Goal: Contribute content: Add original content to the website for others to see

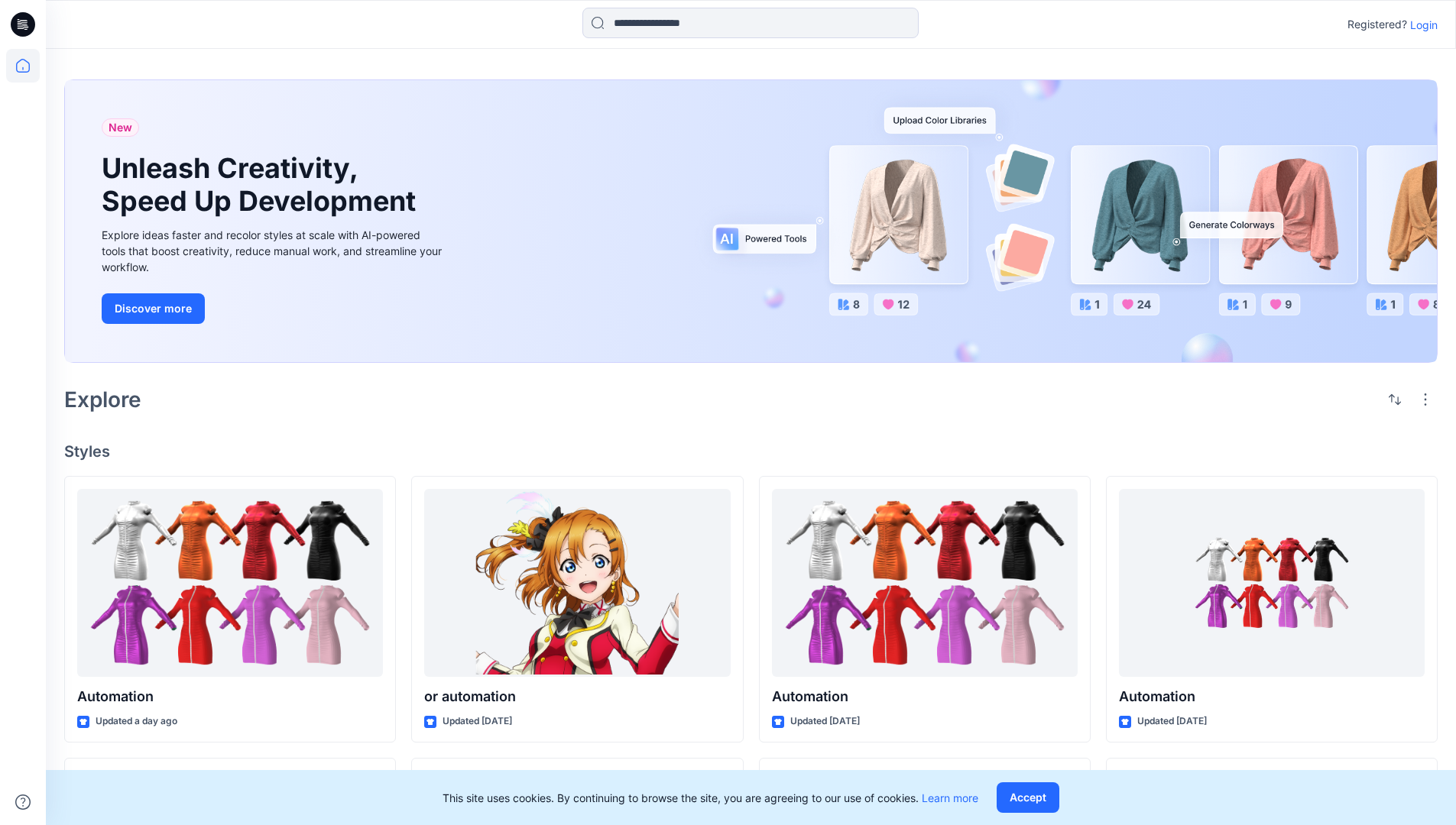
click at [1419, 24] on p "Login" at bounding box center [1423, 24] width 27 height 16
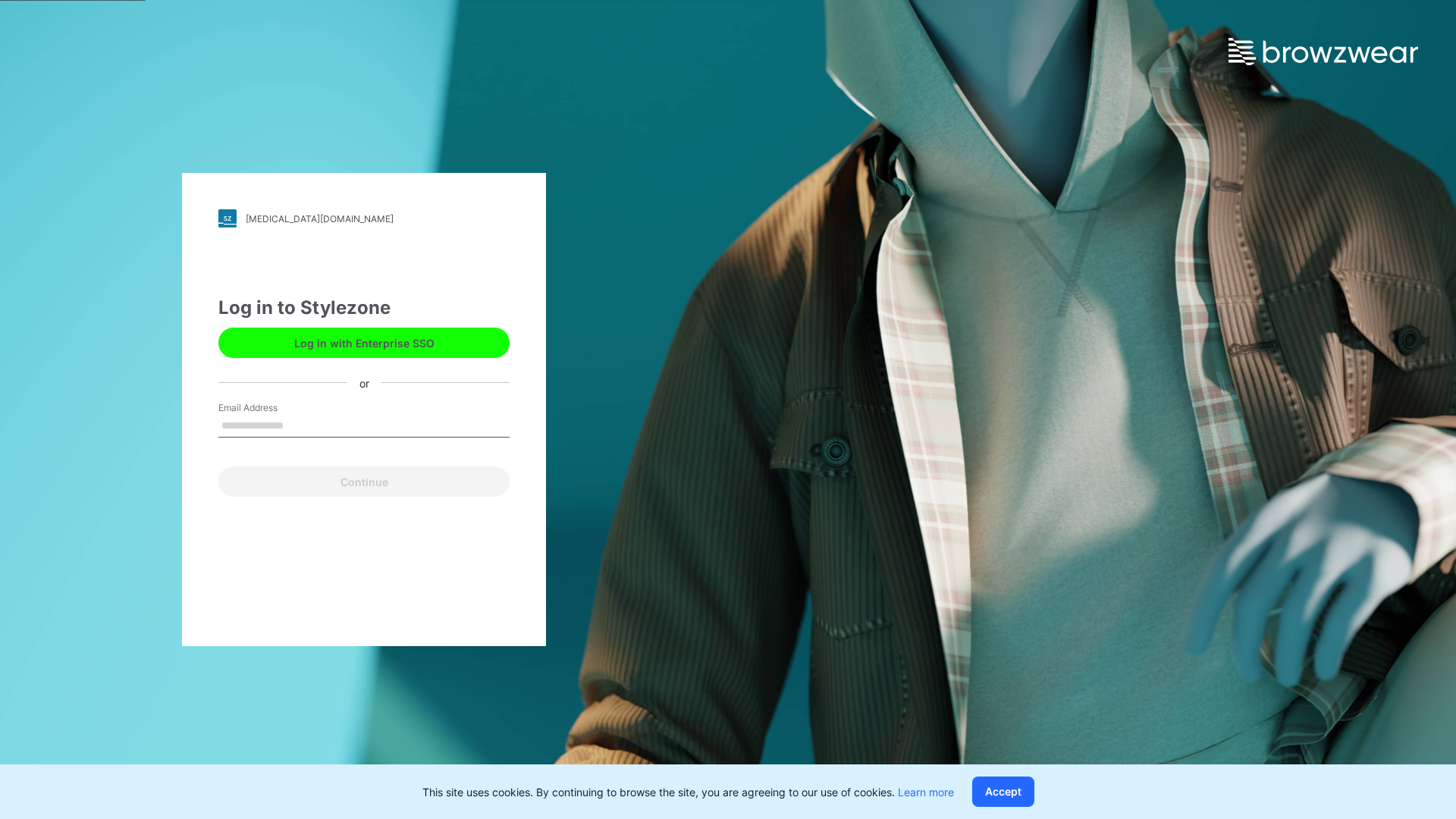
click at [299, 425] on input "Email Address" at bounding box center [364, 426] width 291 height 23
type input "*"
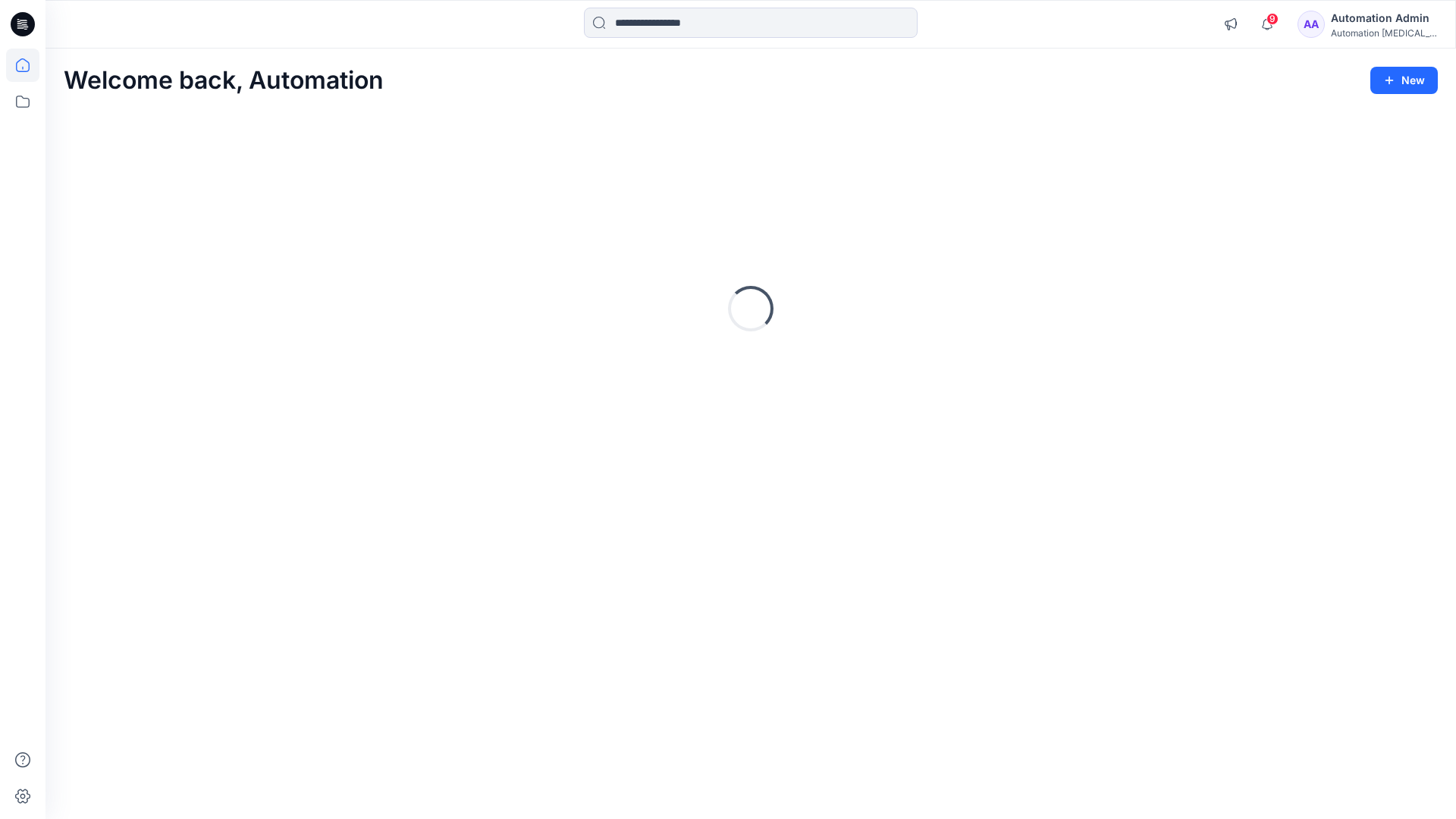
click at [29, 65] on icon at bounding box center [22, 65] width 14 height 14
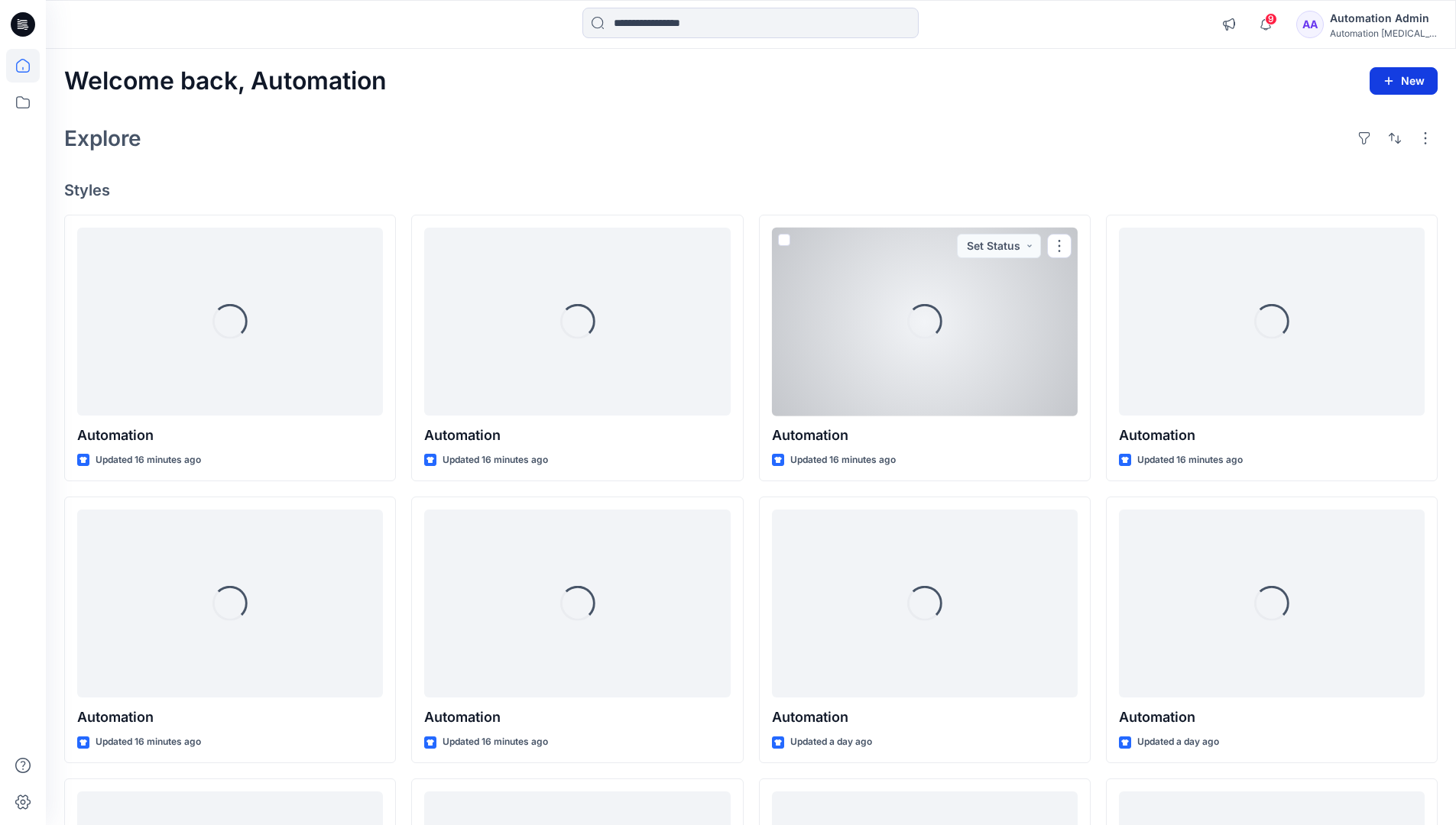
click at [1390, 78] on icon "button" at bounding box center [1388, 81] width 12 height 12
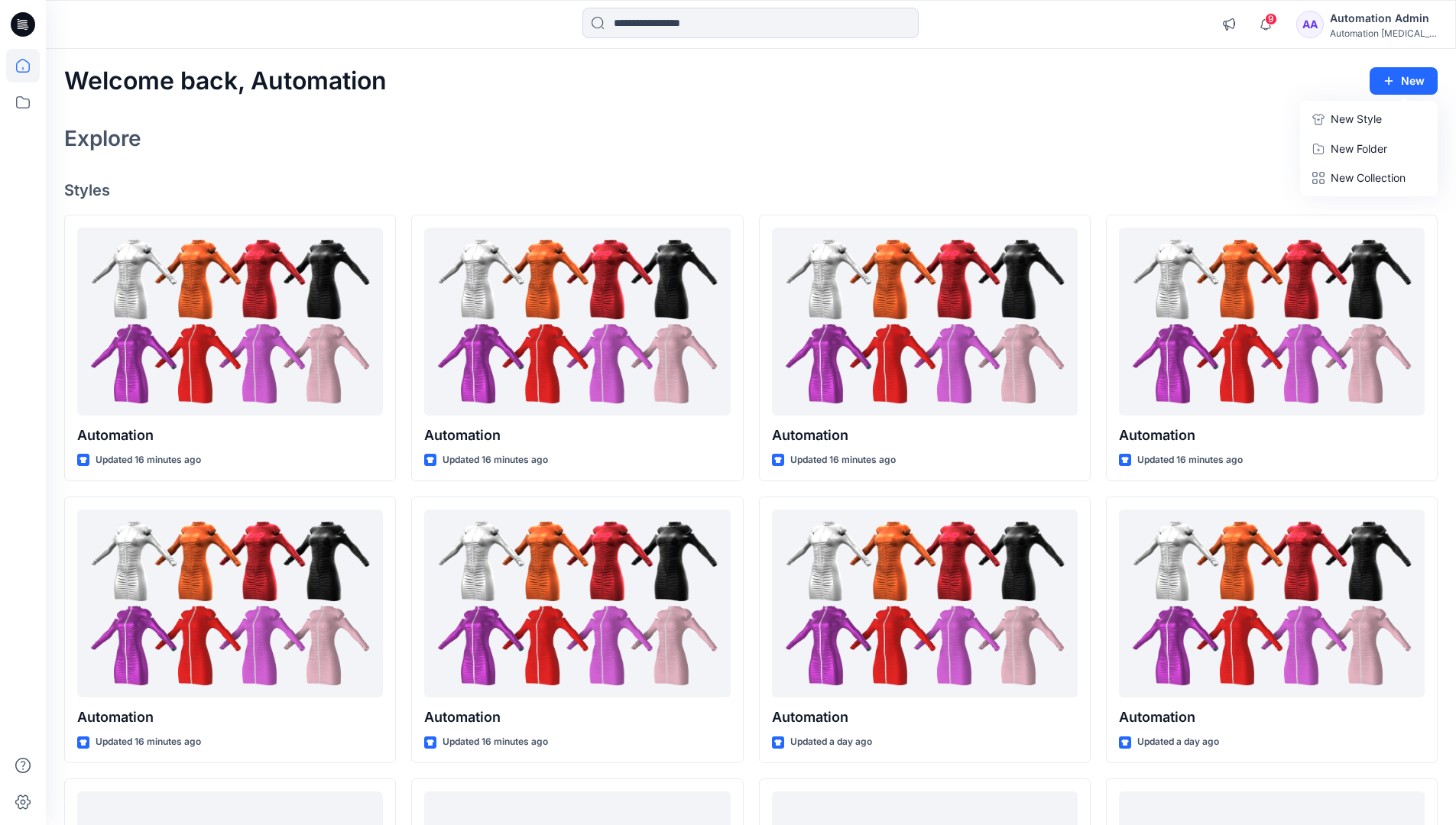
click at [1329, 122] on button "New Style" at bounding box center [1369, 119] width 131 height 31
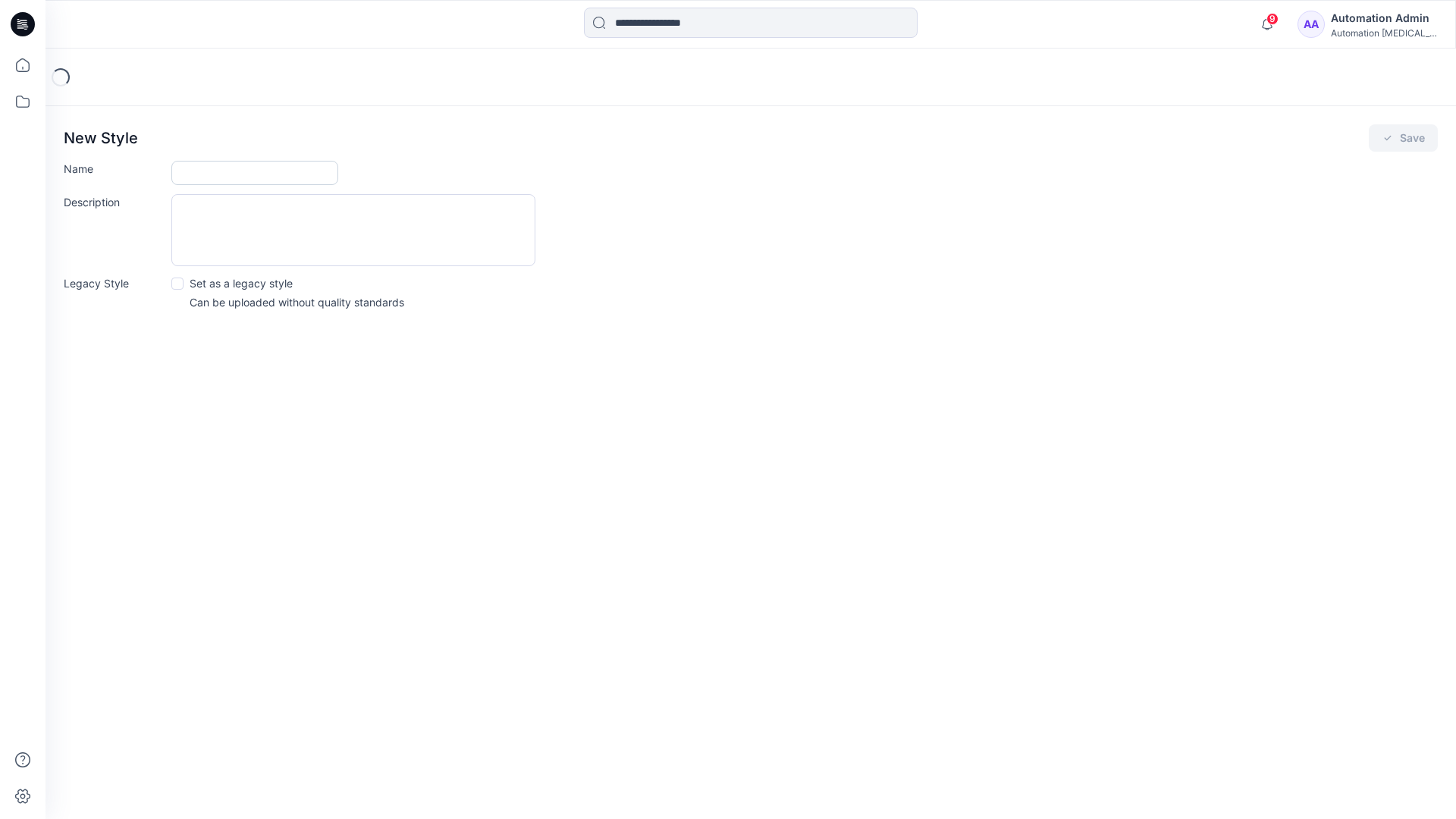
click at [215, 167] on input "Name" at bounding box center [255, 172] width 167 height 24
type input "**********"
click at [1403, 139] on button "Save" at bounding box center [1404, 138] width 69 height 27
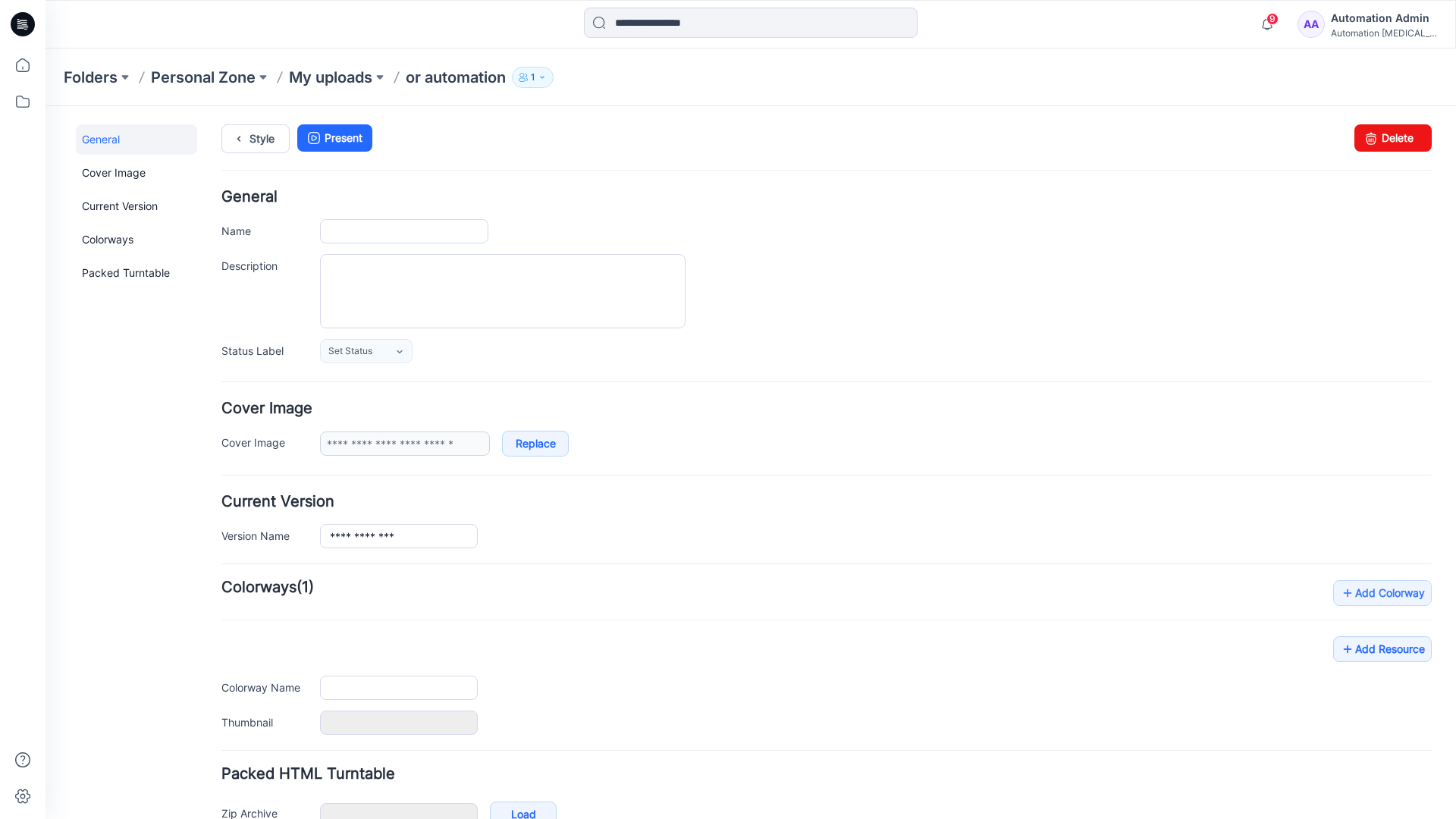
type input "**********"
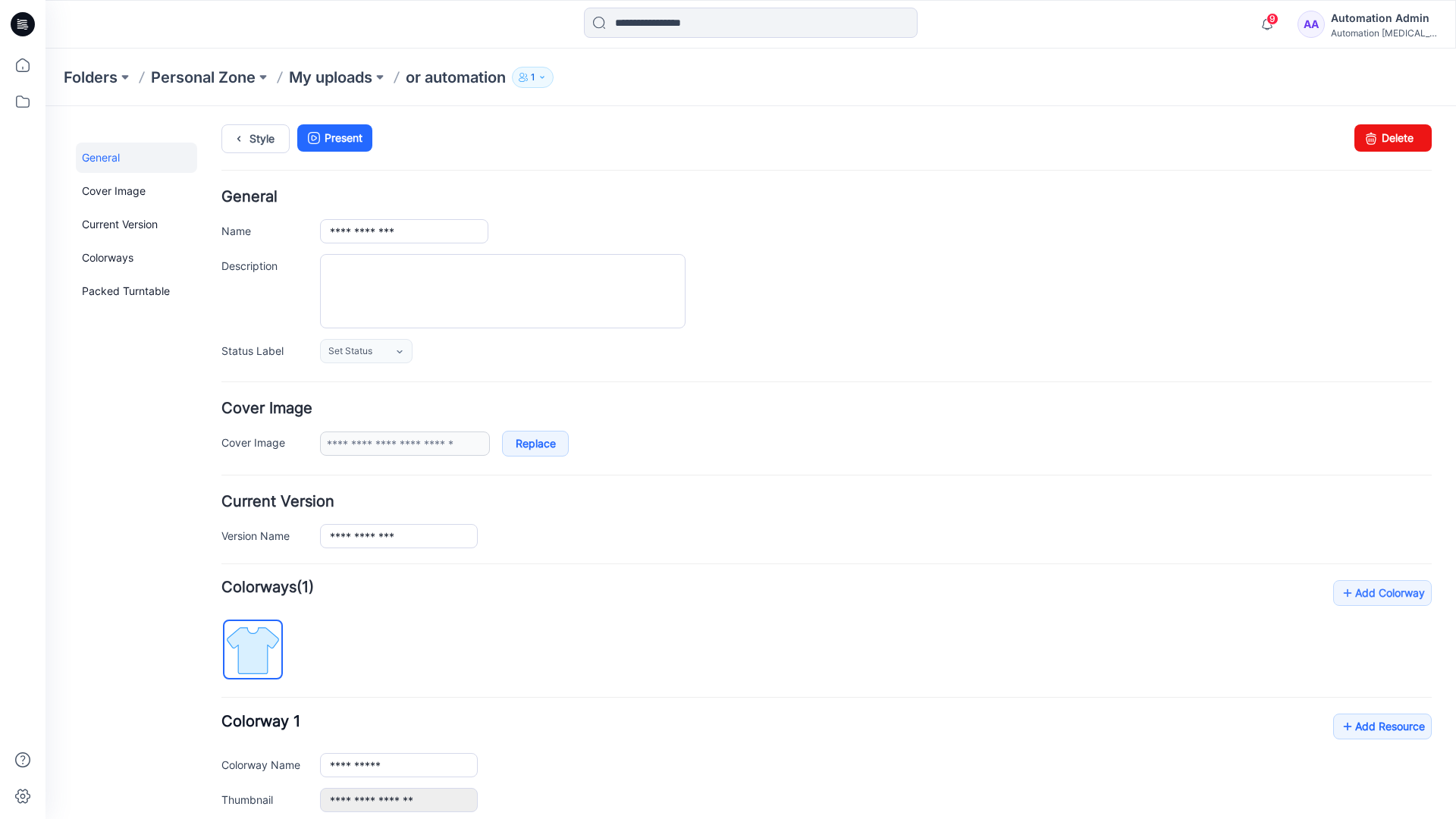
scroll to position [167, 0]
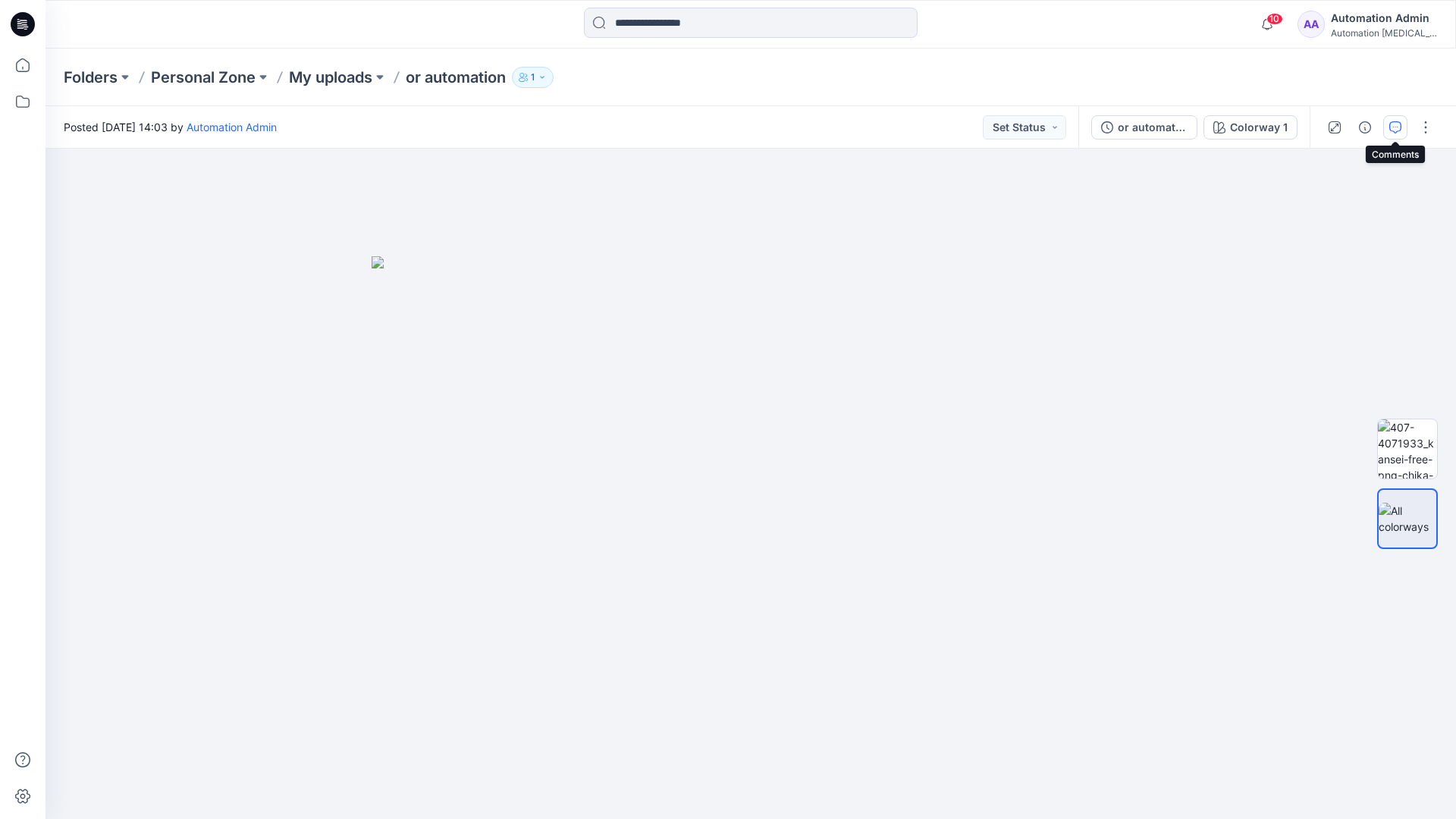
click at [1393, 120] on button "button" at bounding box center [1395, 127] width 24 height 24
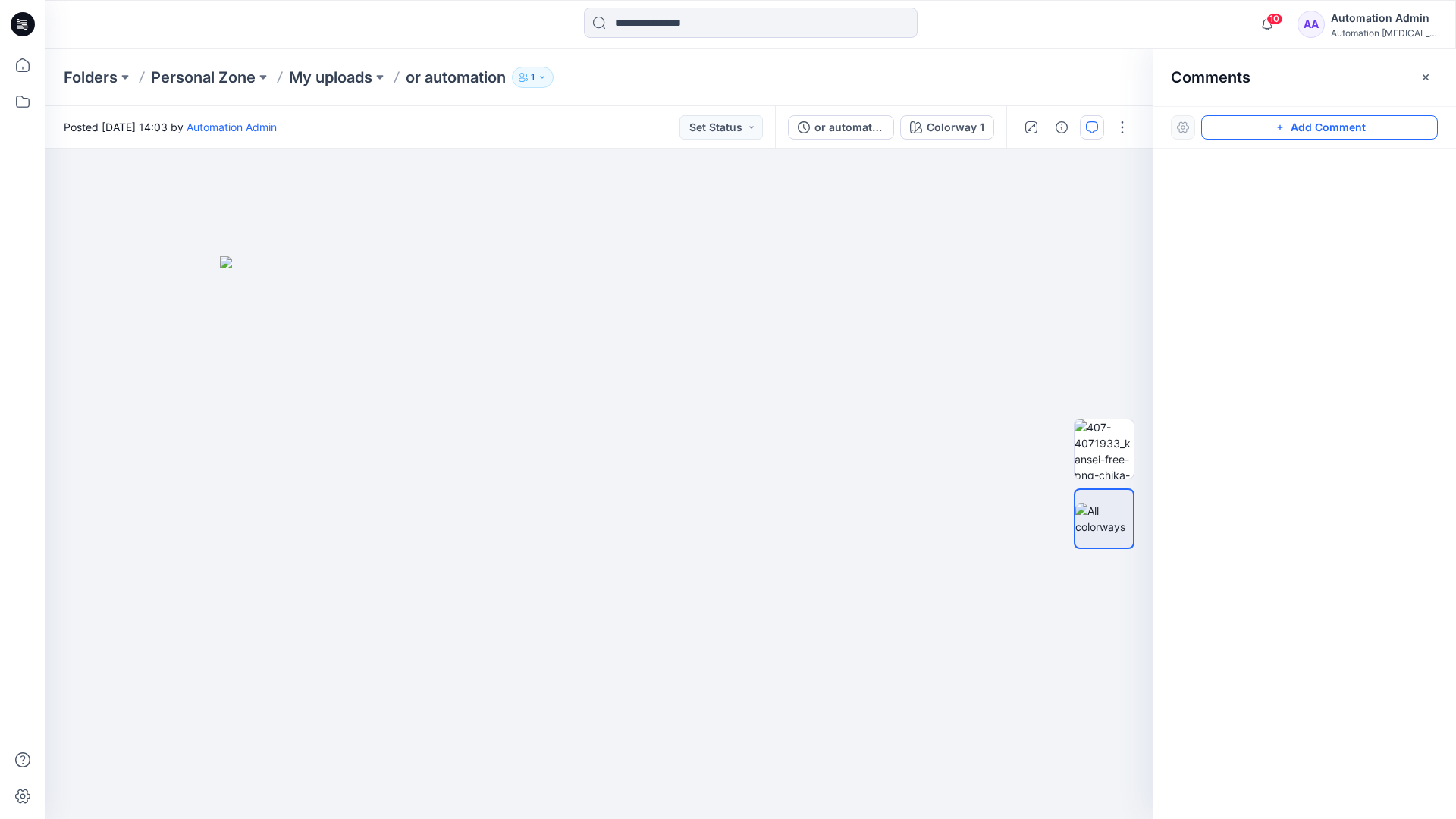
click at [1304, 128] on button "Add Comment" at bounding box center [1319, 127] width 237 height 24
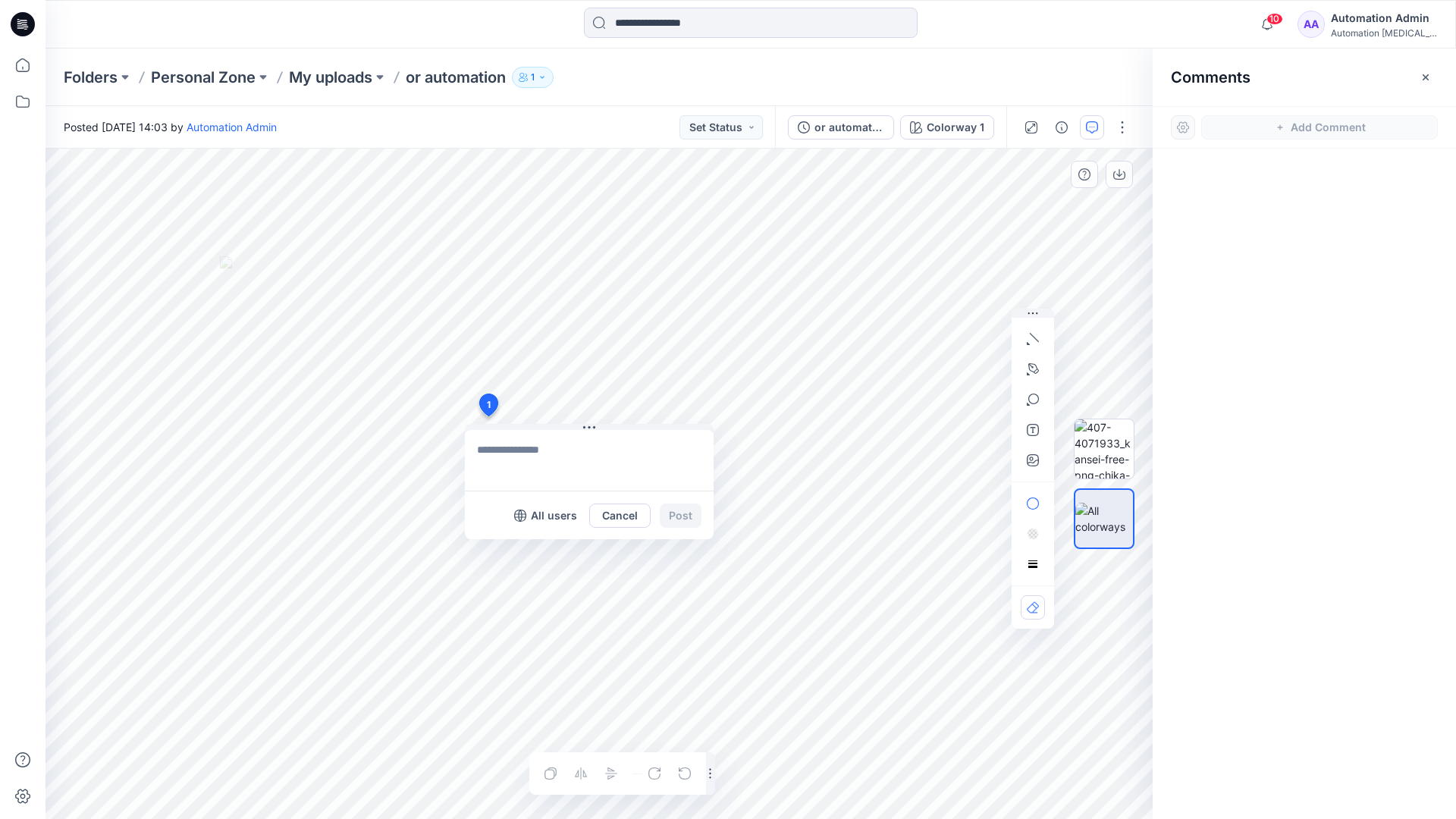
click at [488, 417] on div "1 All users Cancel Post Layer 1" at bounding box center [599, 483] width 1107 height 671
type textarea "****"
click at [1037, 335] on icon "button" at bounding box center [1033, 339] width 12 height 12
click at [1032, 366] on icon "button" at bounding box center [1032, 367] width 2 height 2
click at [681, 233] on icon "Layer 1" at bounding box center [599, 483] width 1107 height 671
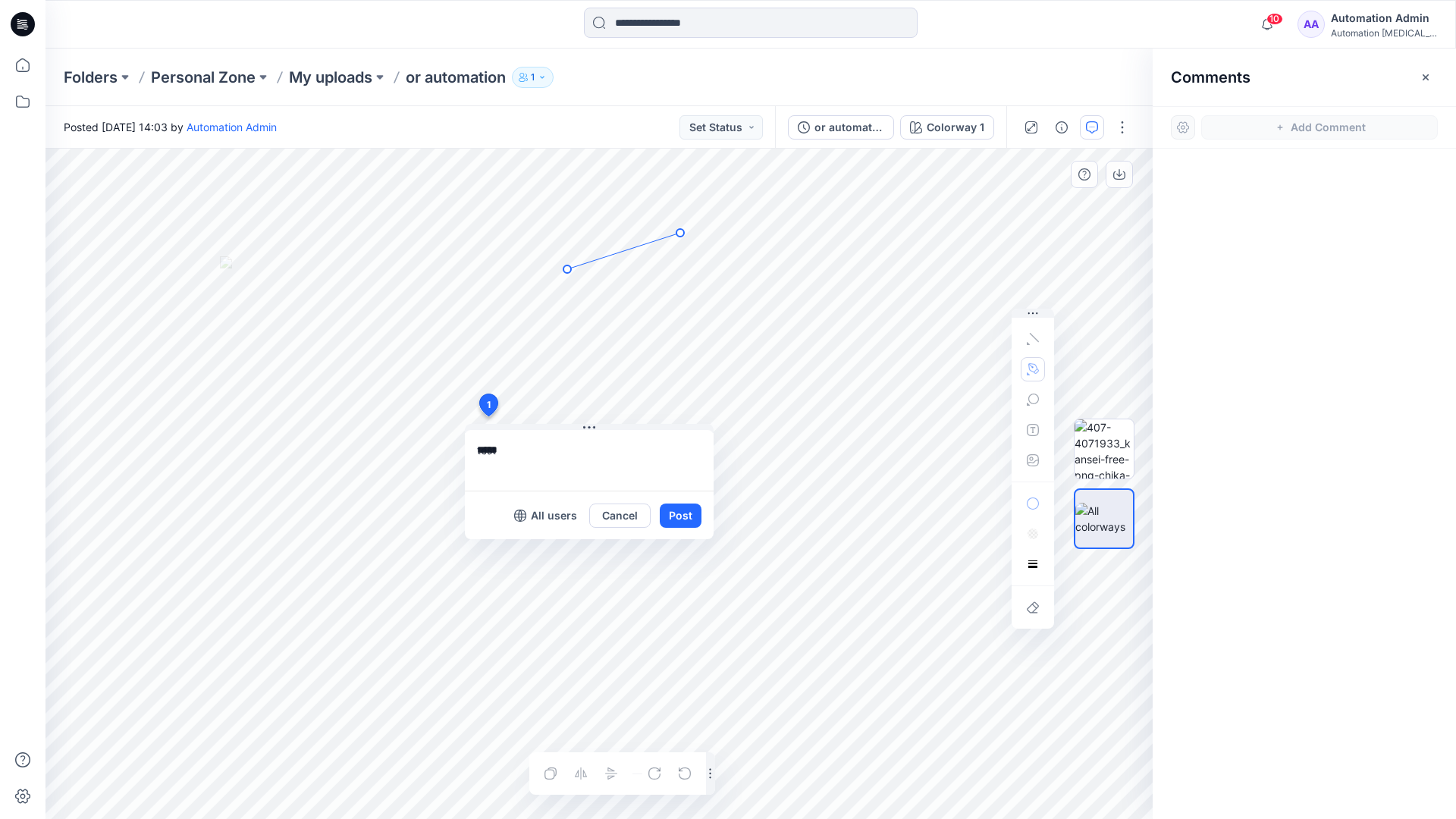
click at [568, 269] on icon "Layer 1" at bounding box center [599, 483] width 1107 height 671
click at [678, 233] on circle at bounding box center [680, 233] width 7 height 7
click at [1025, 367] on button "button" at bounding box center [1033, 369] width 24 height 24
click at [949, 367] on icon "button" at bounding box center [951, 368] width 11 height 11
click at [1031, 401] on icon "button" at bounding box center [1033, 399] width 12 height 12
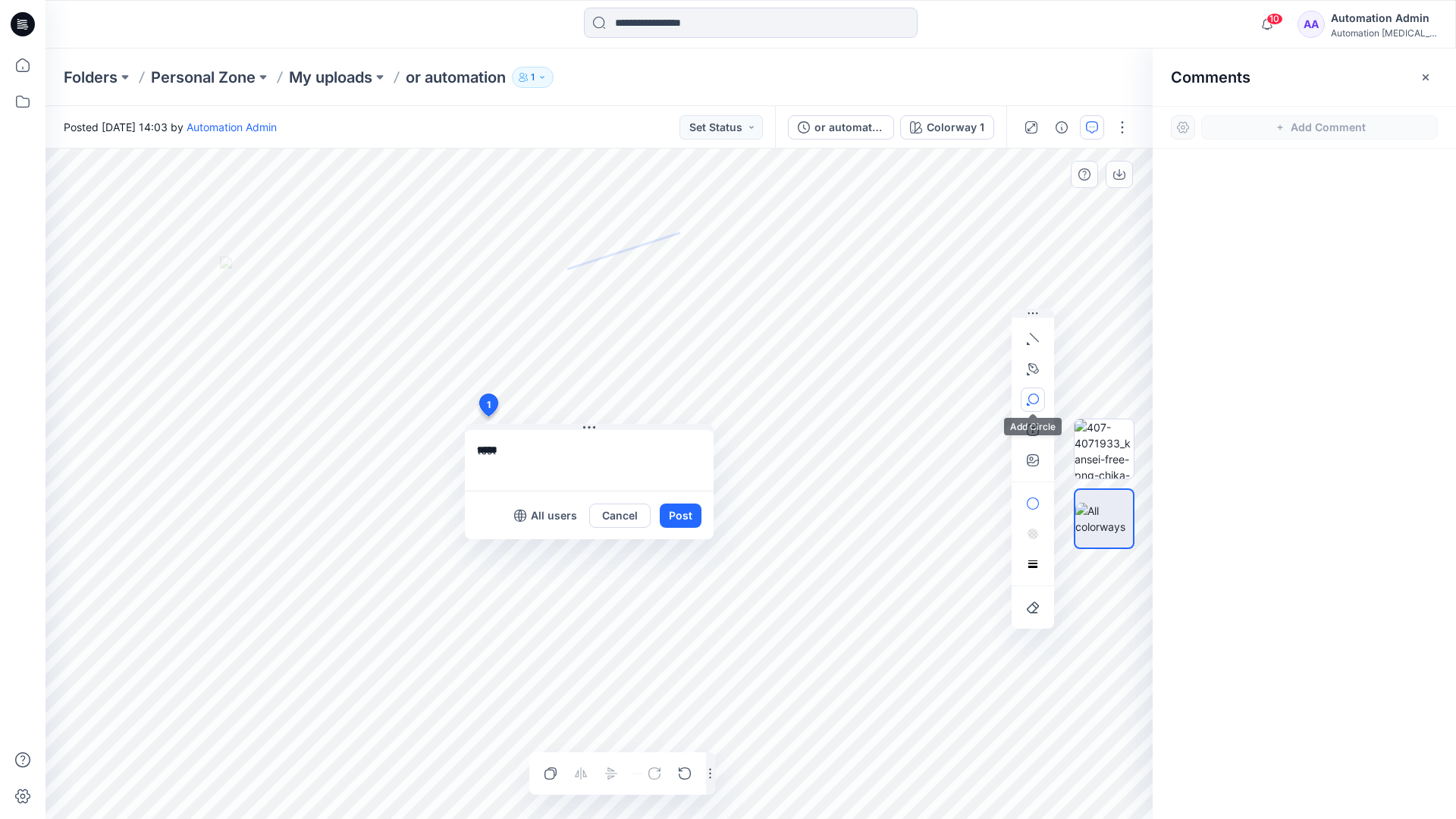
click at [1039, 396] on button "button" at bounding box center [1033, 399] width 24 height 24
click at [1033, 400] on icon "button" at bounding box center [1033, 399] width 12 height 12
click at [954, 402] on icon "button" at bounding box center [951, 401] width 12 height 12
click at [1030, 434] on icon "button" at bounding box center [1033, 430] width 12 height 12
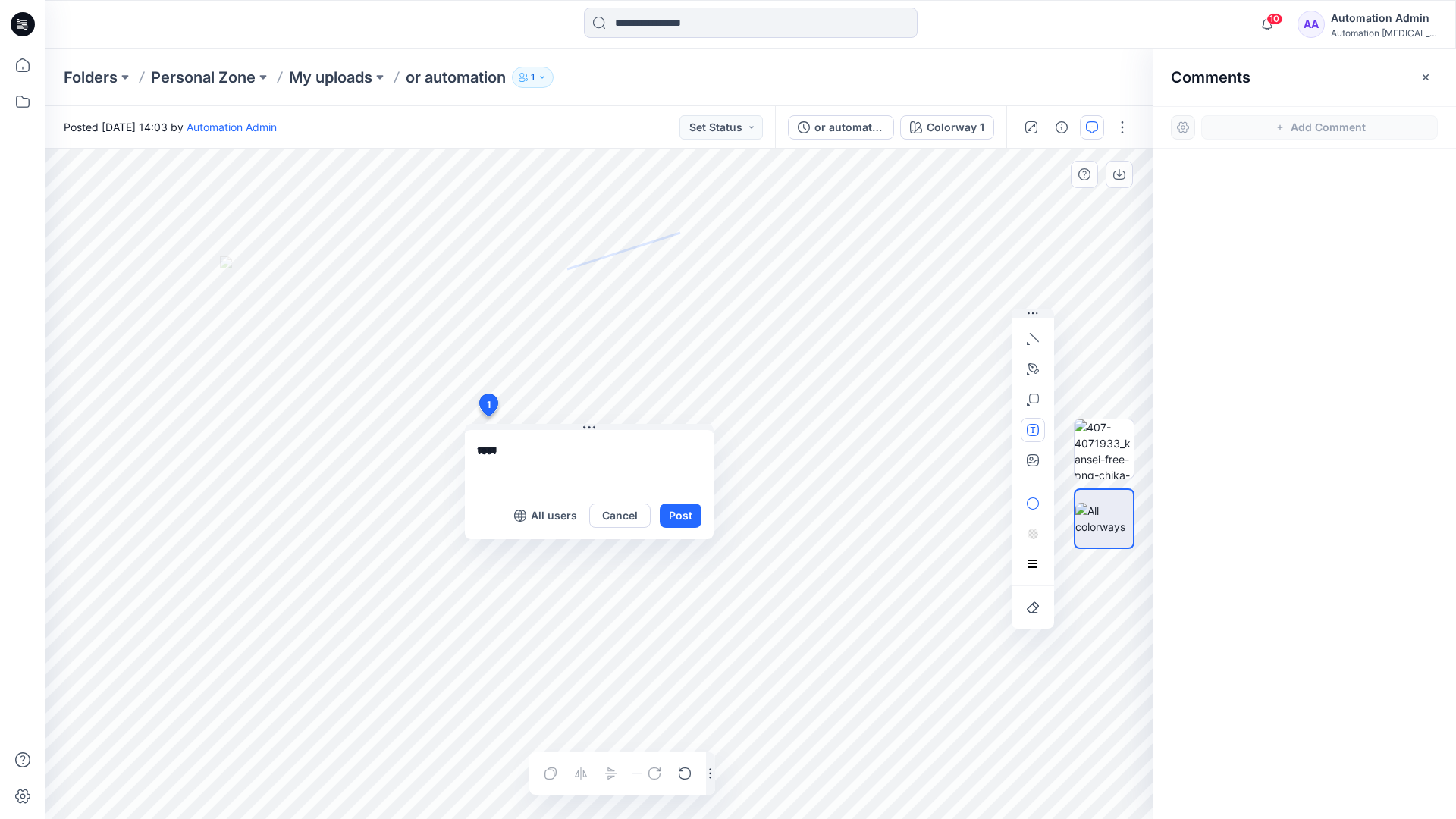
click at [1025, 431] on button "button" at bounding box center [1033, 430] width 24 height 24
type textarea "**********"
type input"] "**********"
click at [679, 516] on button "Post" at bounding box center [681, 515] width 42 height 24
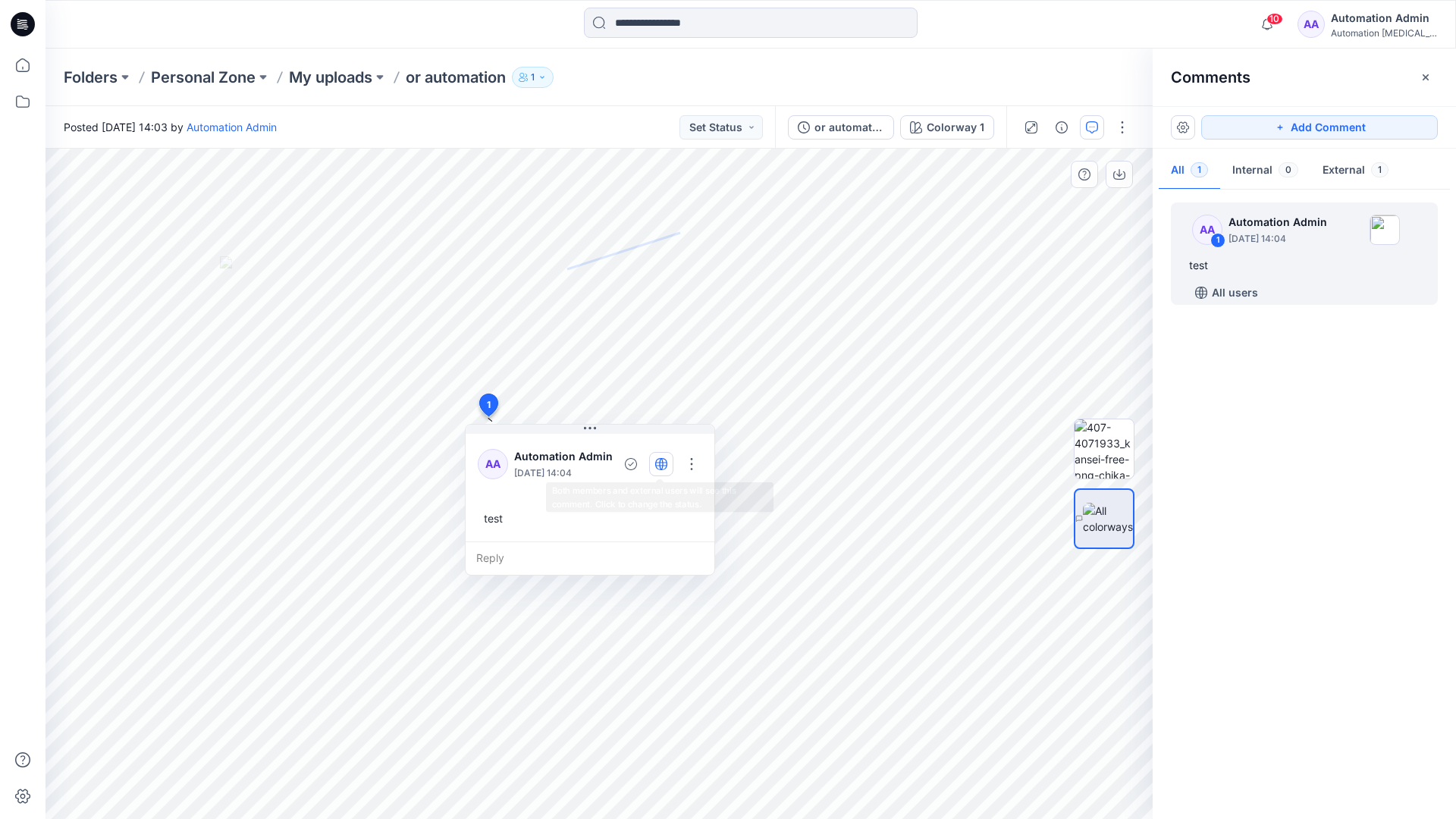
click at [659, 463] on icon "button" at bounding box center [661, 464] width 4 height 12
click at [660, 467] on icon "button" at bounding box center [661, 464] width 12 height 12
click at [563, 556] on div "Reply" at bounding box center [591, 558] width 249 height 33
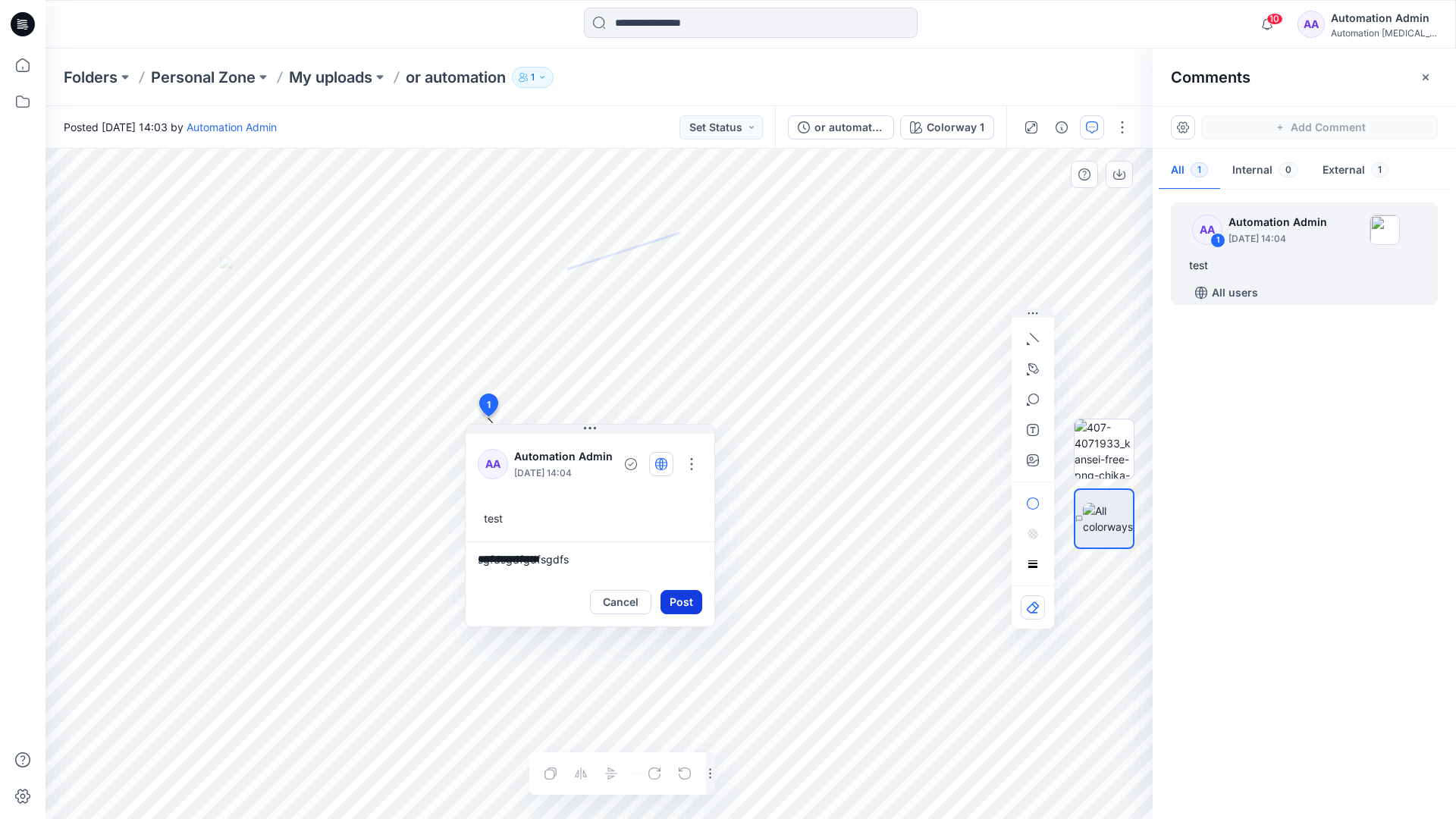
type textarea "**********"
click at [675, 593] on button "Post" at bounding box center [681, 601] width 42 height 24
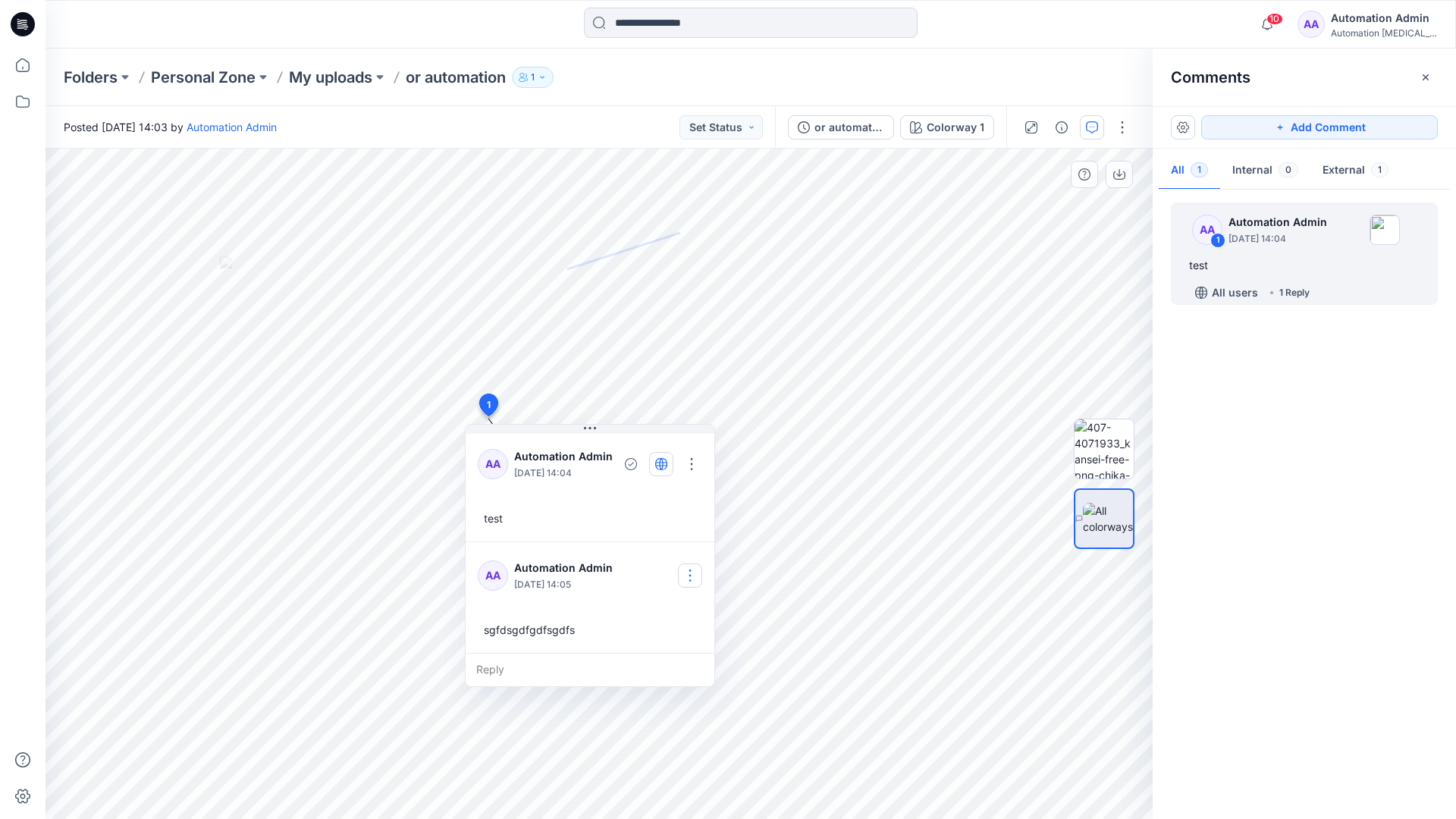
click at [695, 569] on button "button" at bounding box center [690, 575] width 24 height 24
click at [677, 657] on p "Delete comment" at bounding box center [700, 652] width 79 height 16
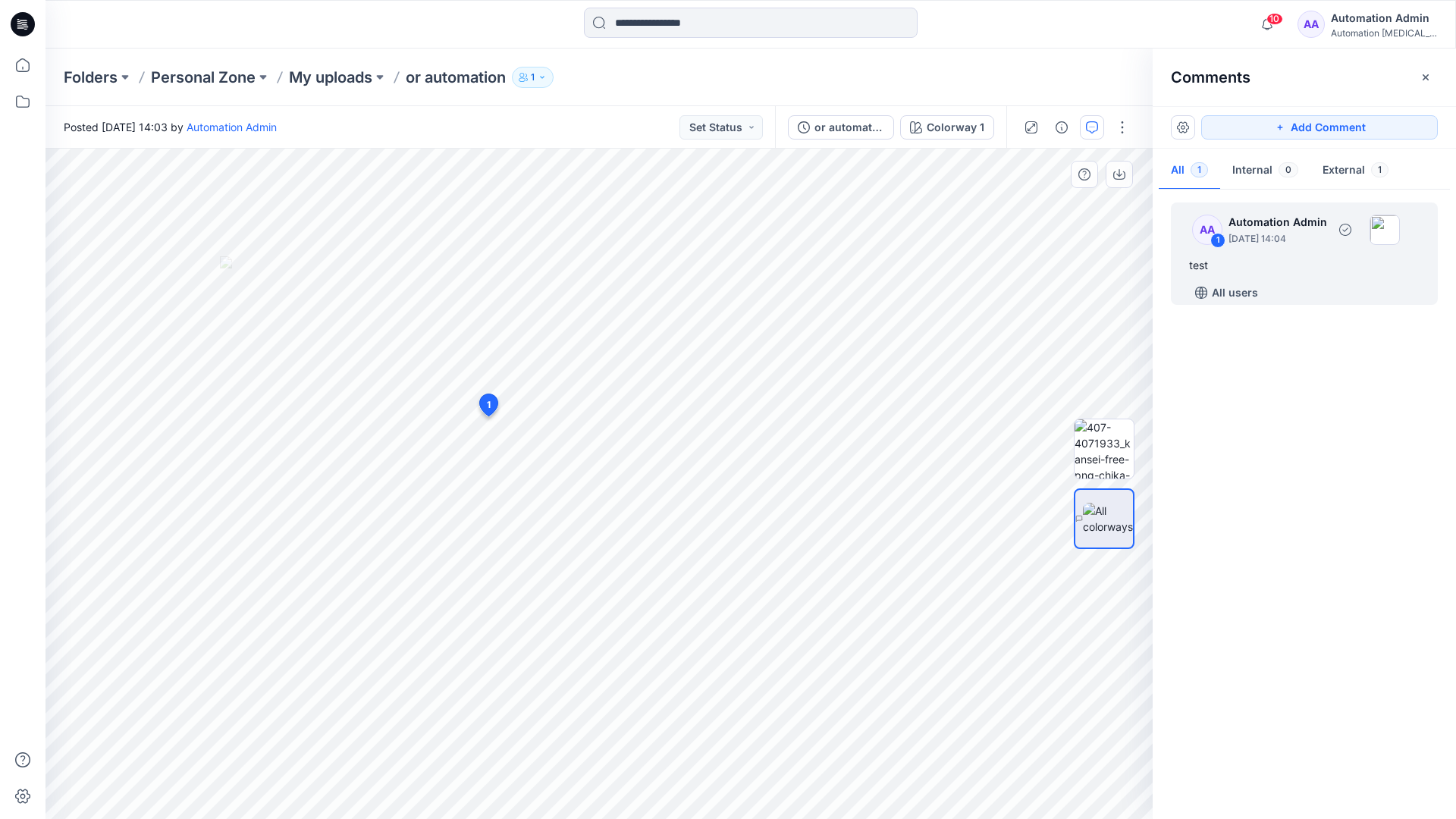
click at [1247, 260] on div "test" at bounding box center [1305, 266] width 231 height 18
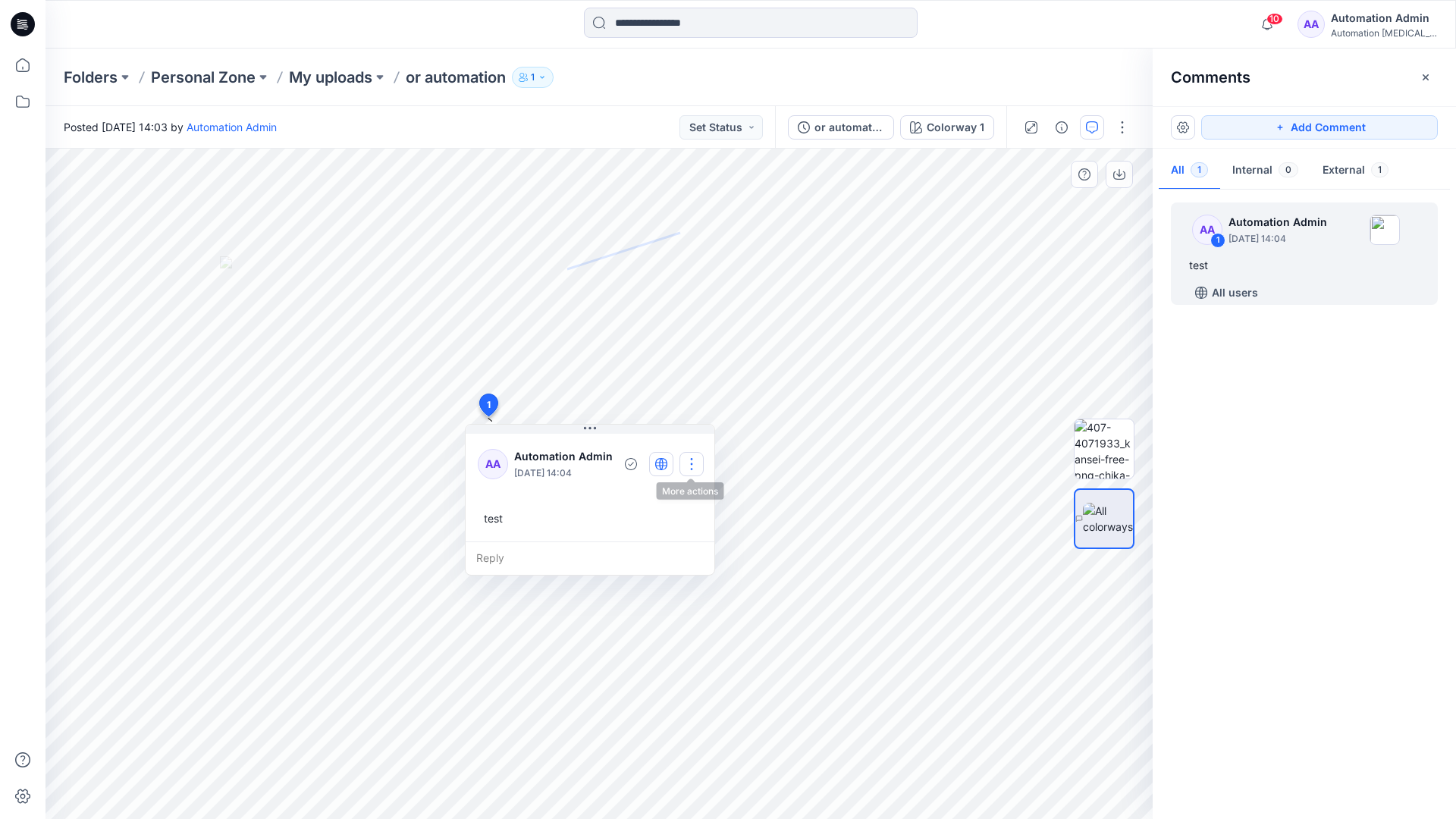
click at [694, 457] on button "button" at bounding box center [691, 464] width 24 height 24
click at [680, 539] on p "Delete thread" at bounding box center [694, 539] width 68 height 16
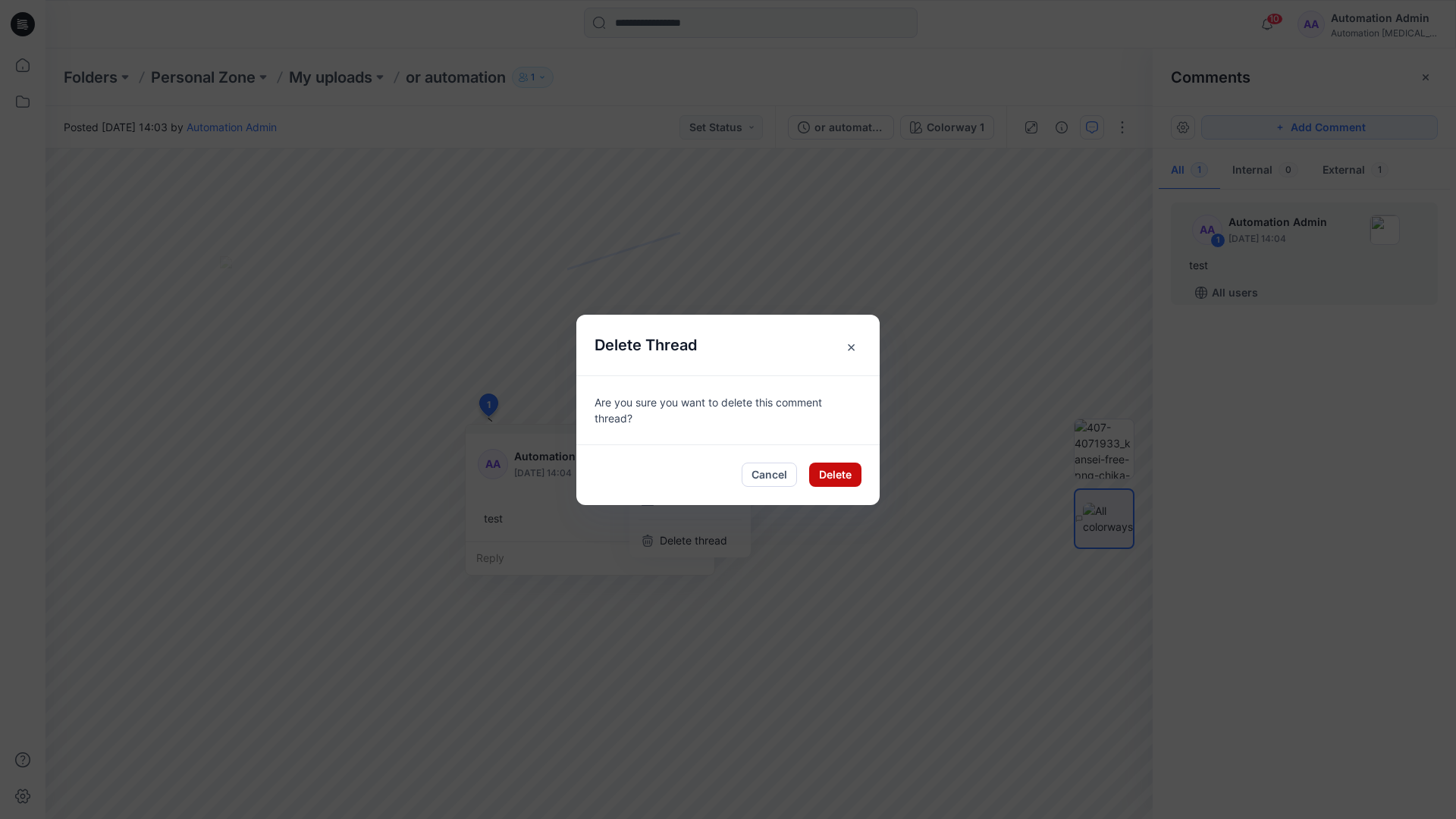
click at [839, 478] on button "Delete" at bounding box center [835, 474] width 52 height 24
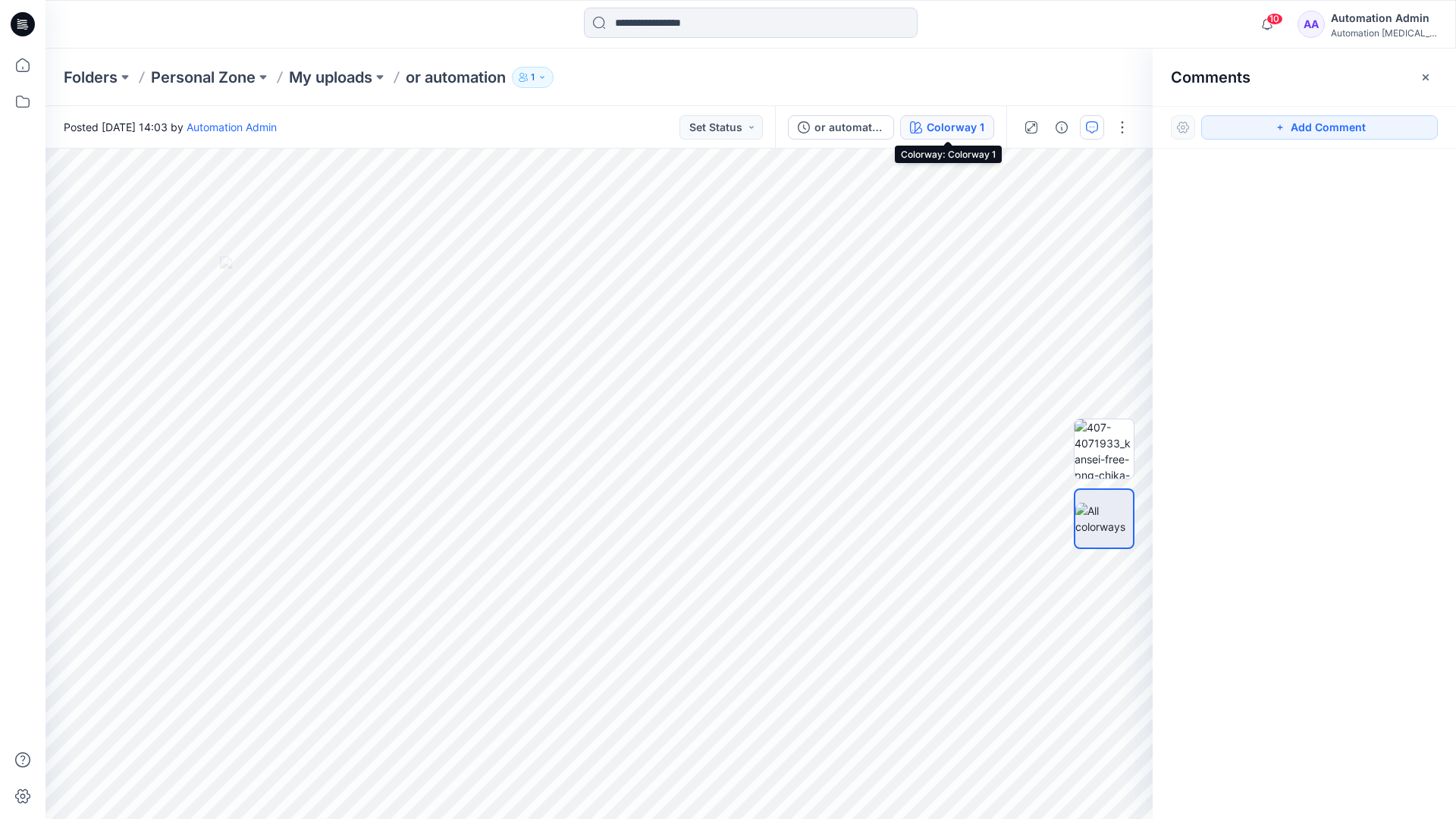
click at [931, 129] on div "Colorway 1" at bounding box center [956, 127] width 58 height 16
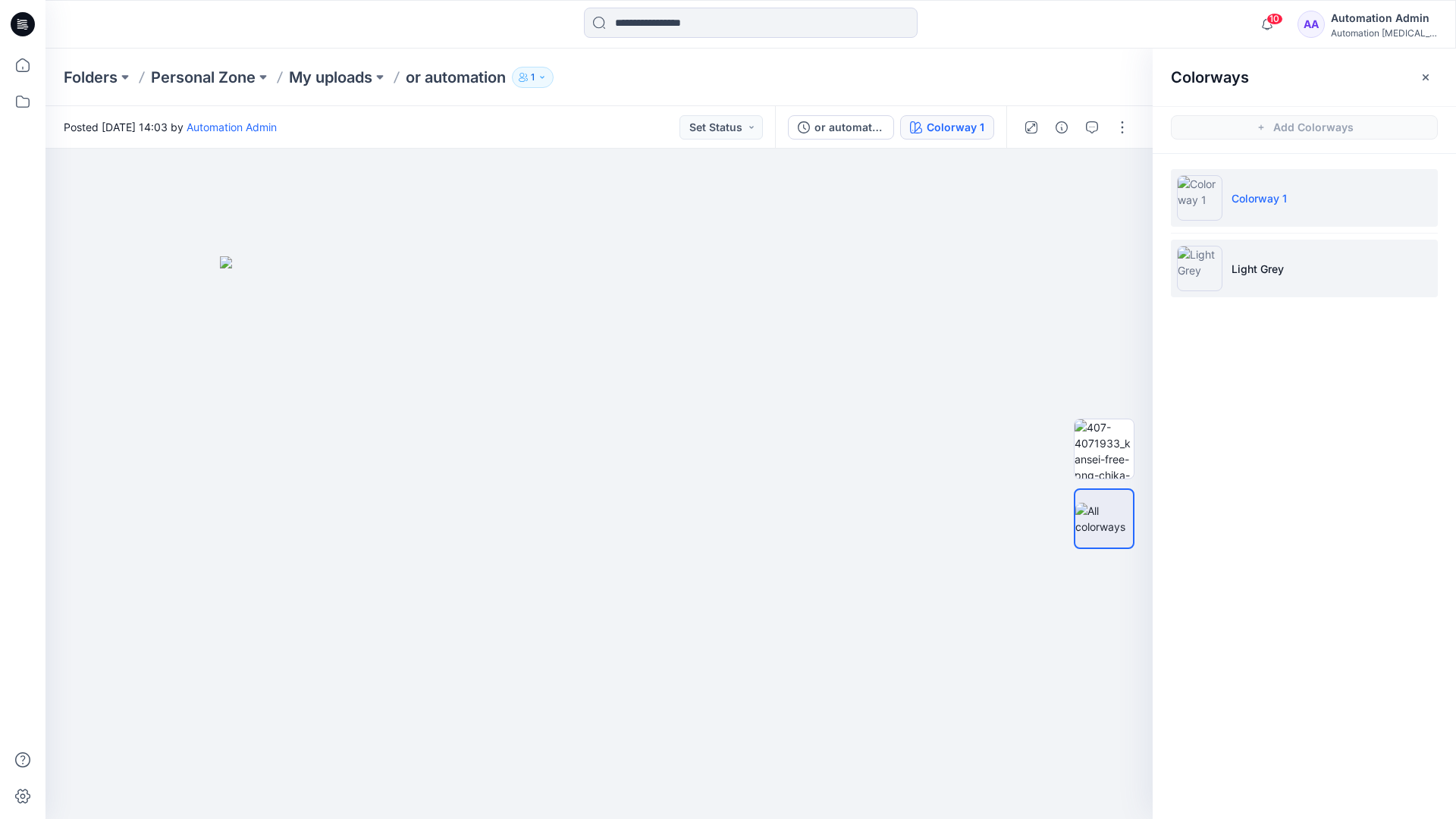
click at [1252, 270] on p "Light Grey" at bounding box center [1257, 268] width 52 height 16
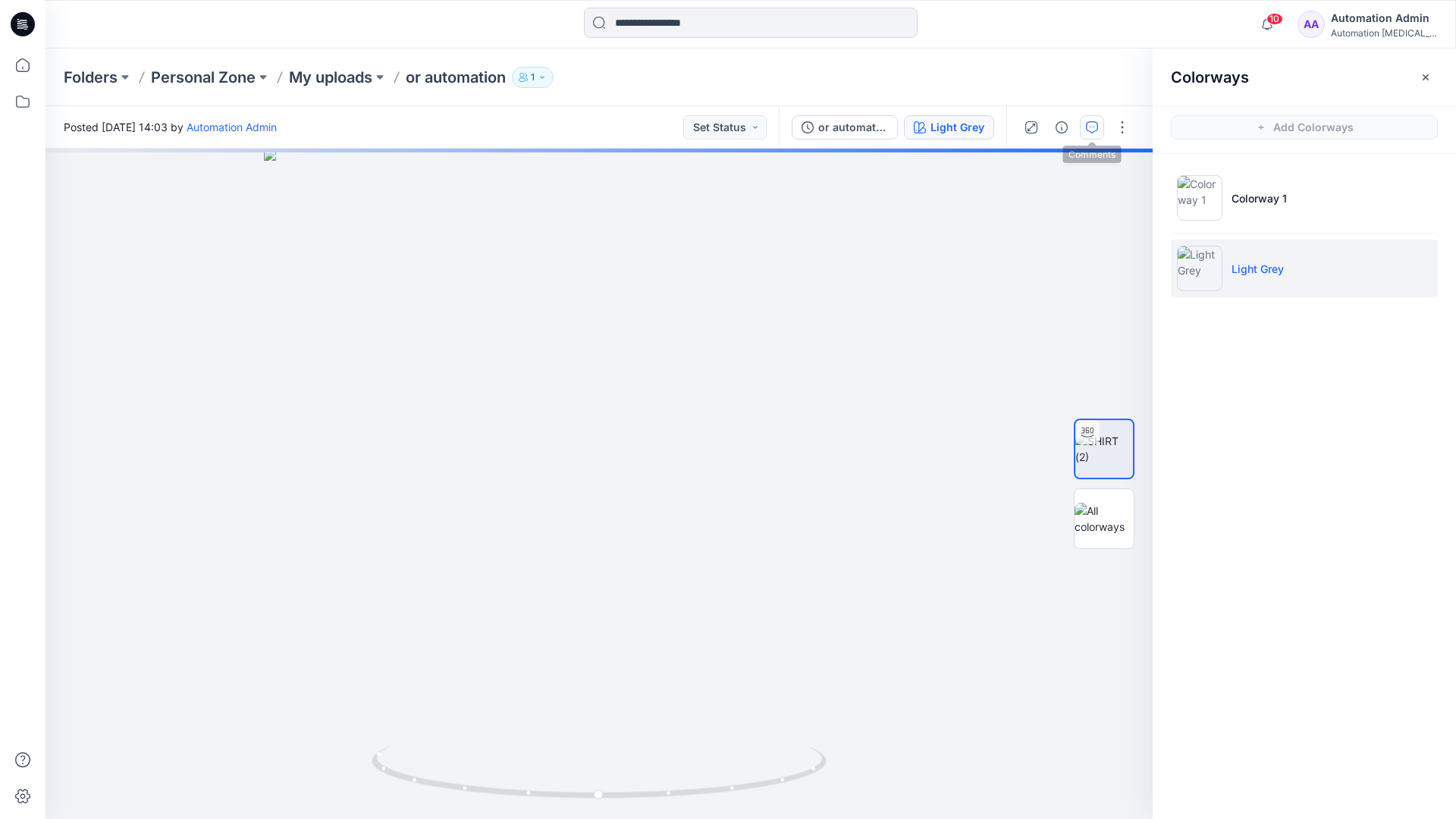
click at [1088, 132] on icon "button" at bounding box center [1092, 127] width 12 height 12
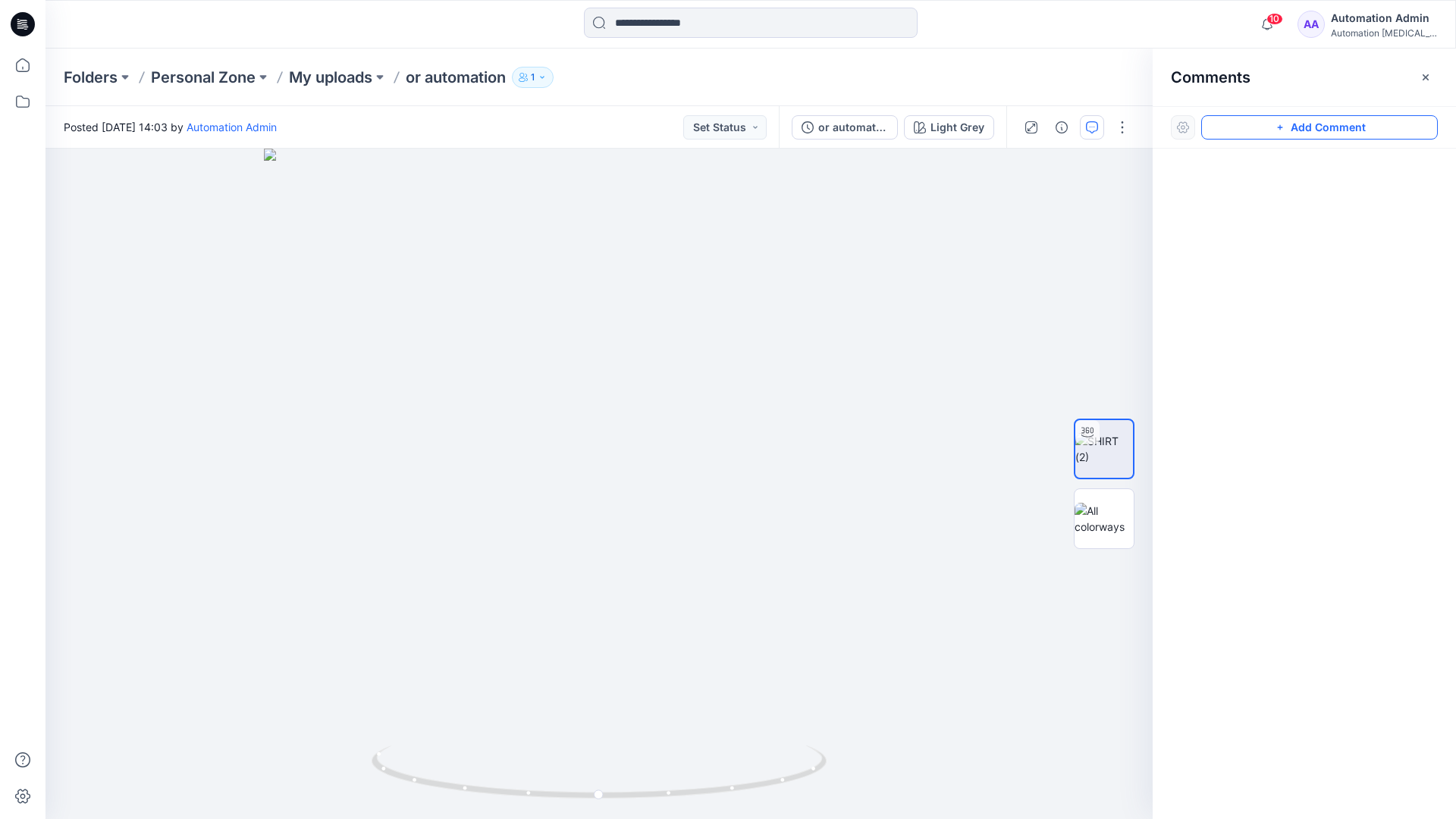
click at [1263, 131] on button "Add Comment" at bounding box center [1319, 127] width 237 height 24
click at [1235, 123] on button "Click on the style to leave a comment" at bounding box center [1319, 127] width 237 height 24
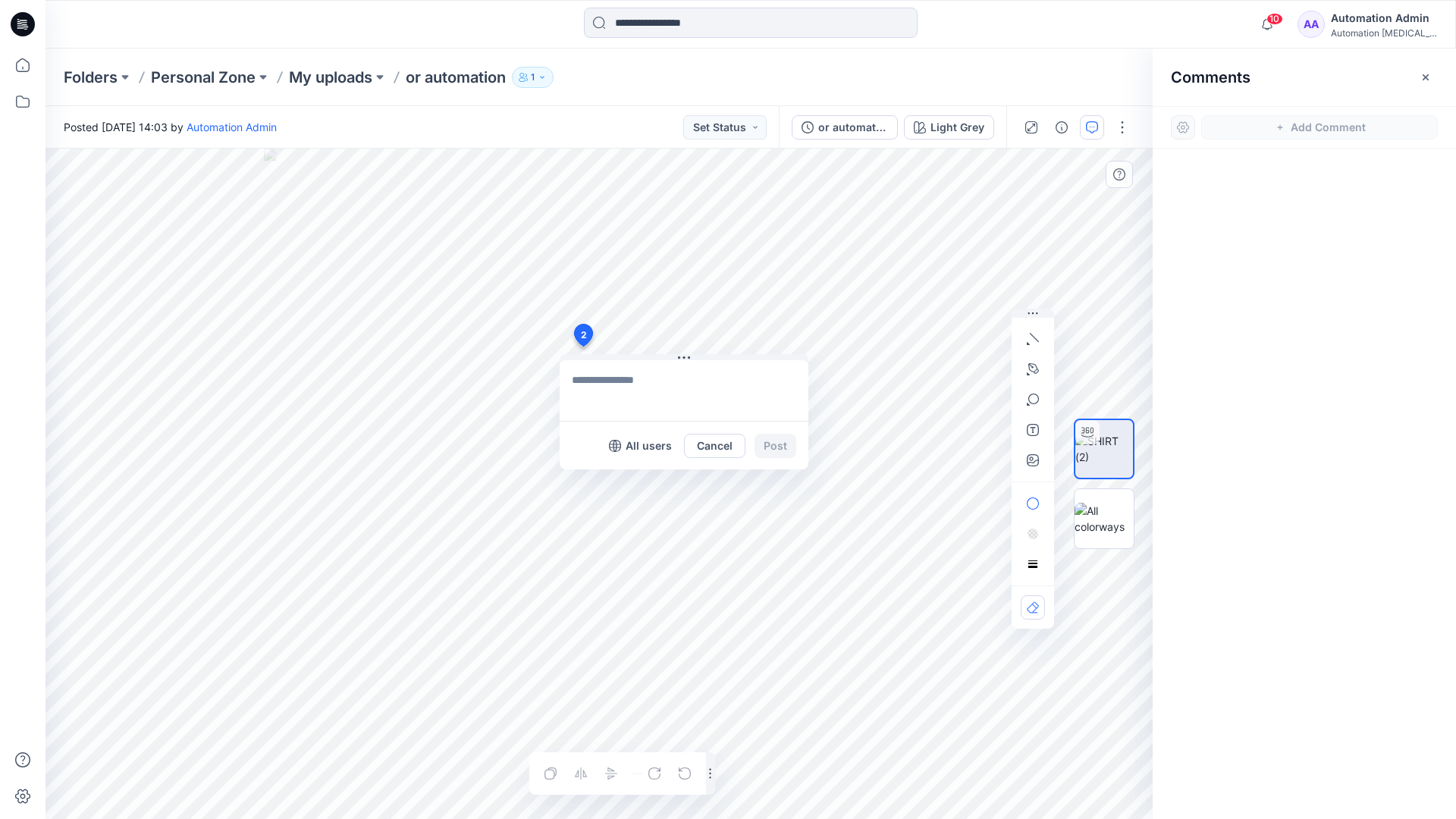
click at [582, 346] on div "2 All users Cancel Post Layer 1" at bounding box center [599, 483] width 1107 height 671
click at [1034, 345] on button "button" at bounding box center [1033, 338] width 24 height 24
click at [1031, 334] on icon "button" at bounding box center [1034, 337] width 9 height 9
click at [940, 334] on button "button" at bounding box center [950, 335] width 24 height 24
click at [1035, 365] on icon "button" at bounding box center [1034, 368] width 11 height 11
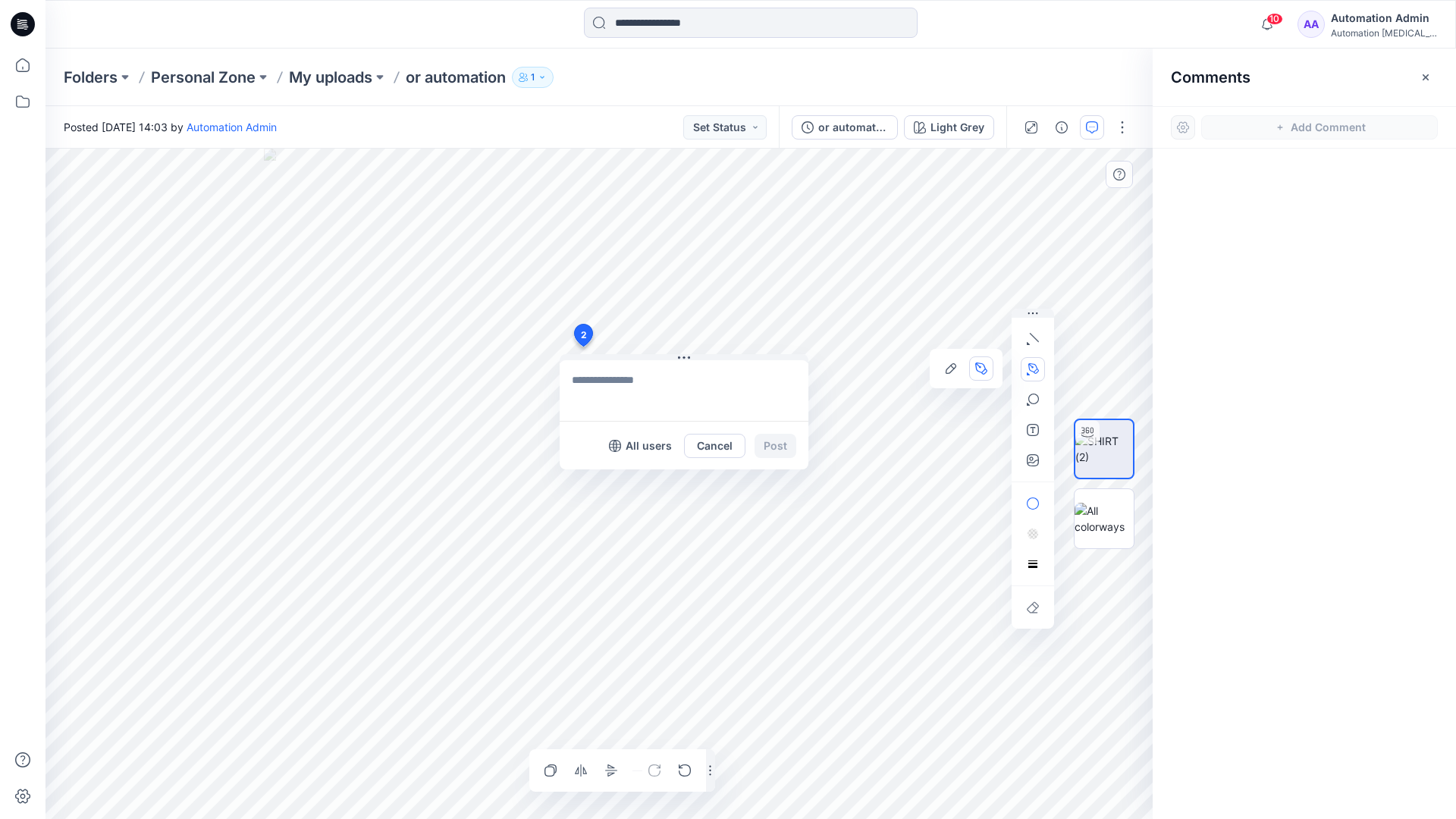
click at [417, 334] on icon "Layer 1" at bounding box center [599, 483] width 1107 height 671
click at [417, 334] on circle at bounding box center [416, 334] width 7 height 7
click at [361, 362] on icon "Layer 1" at bounding box center [599, 483] width 1107 height 671
click at [361, 362] on circle at bounding box center [360, 361] width 7 height 7
click at [1033, 407] on button "button" at bounding box center [1033, 399] width 24 height 24
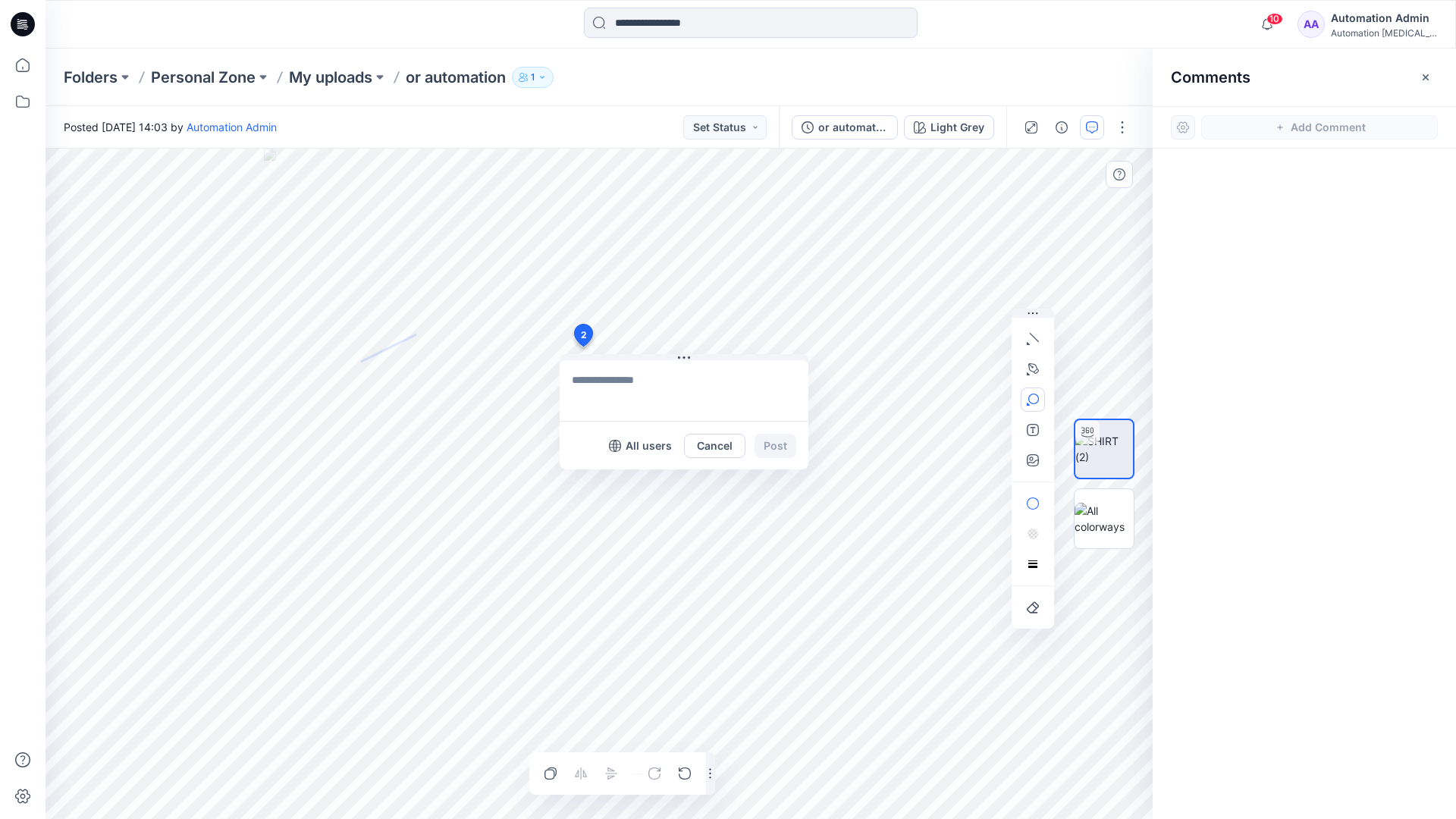
click at [1038, 402] on icon "button" at bounding box center [1033, 399] width 12 height 12
click at [957, 397] on button "button" at bounding box center [950, 401] width 24 height 24
click at [1039, 496] on button "button" at bounding box center [1033, 503] width 24 height 24
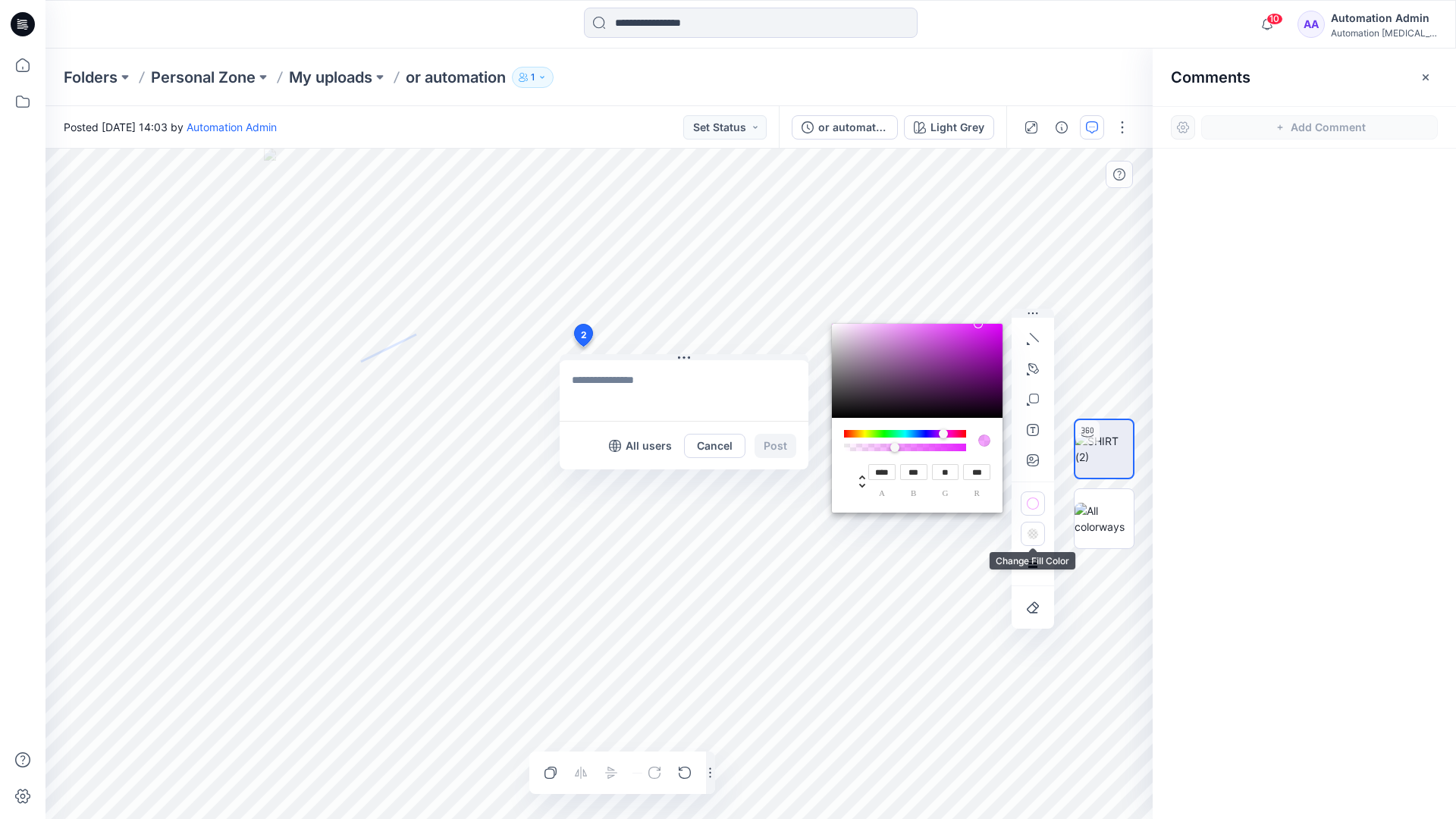
click at [1032, 535] on rect "button" at bounding box center [1032, 534] width 2 height 2
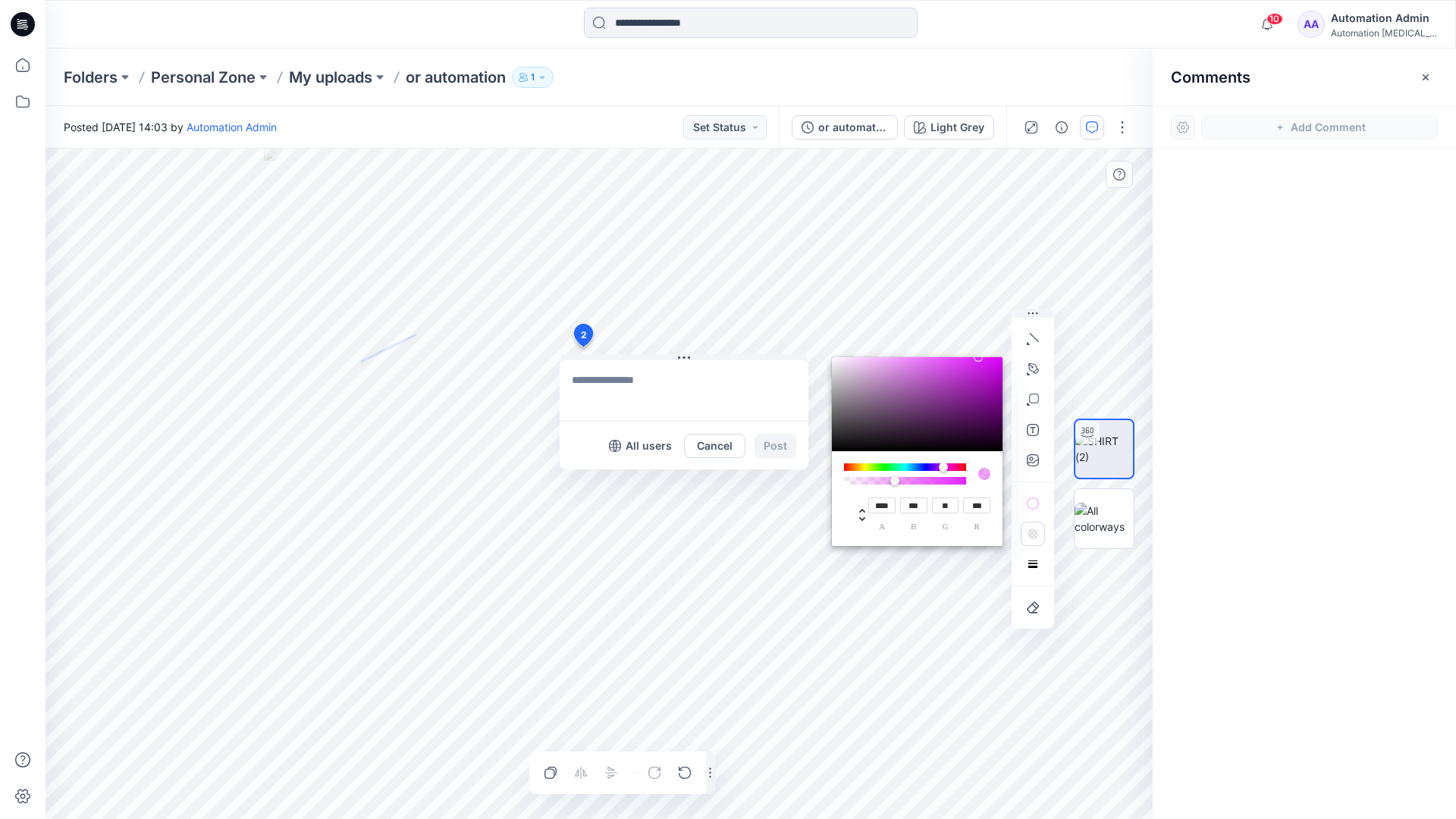
type input "**"
type input "***"
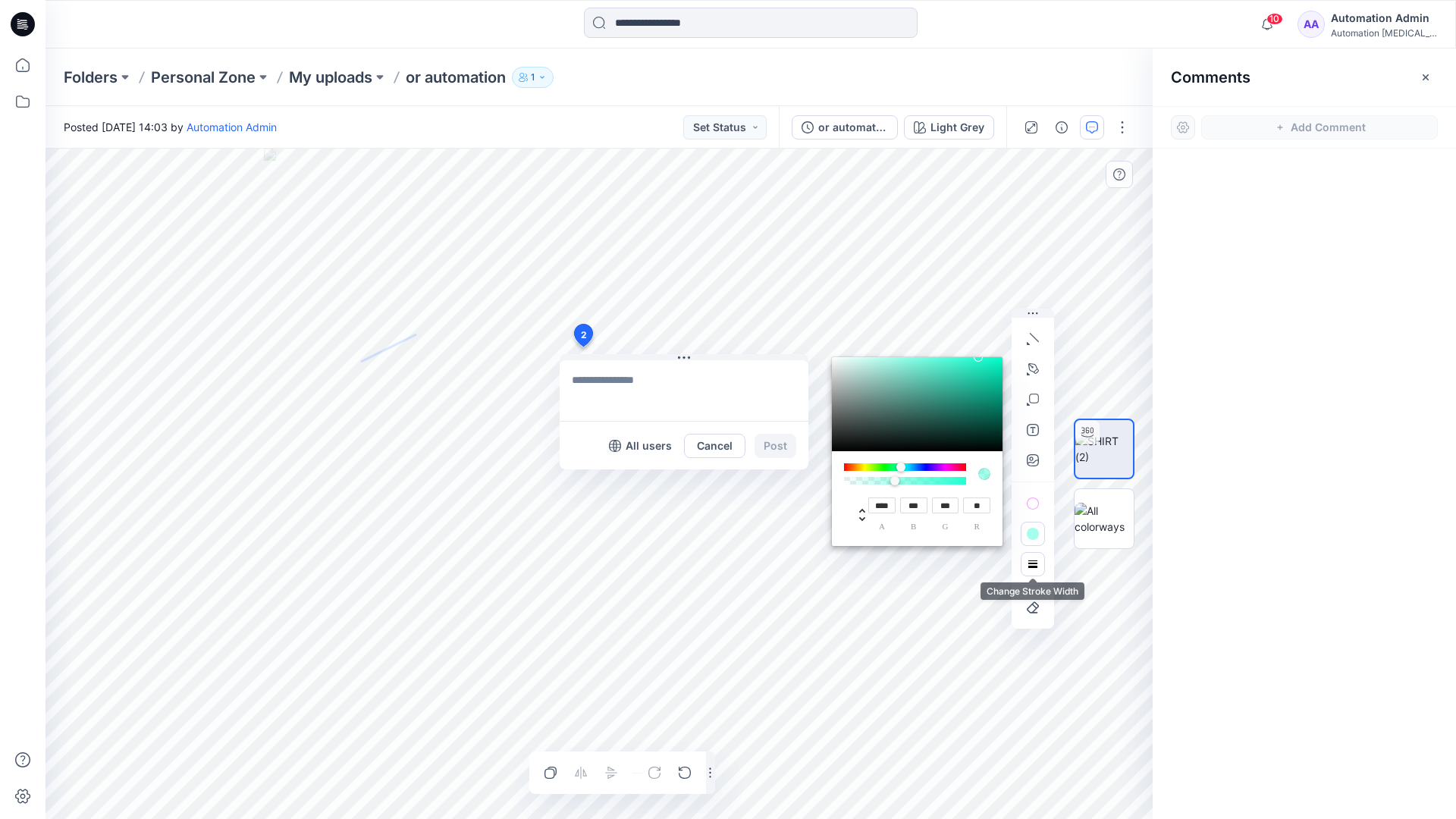
click at [1026, 558] on button "button" at bounding box center [1033, 563] width 24 height 24
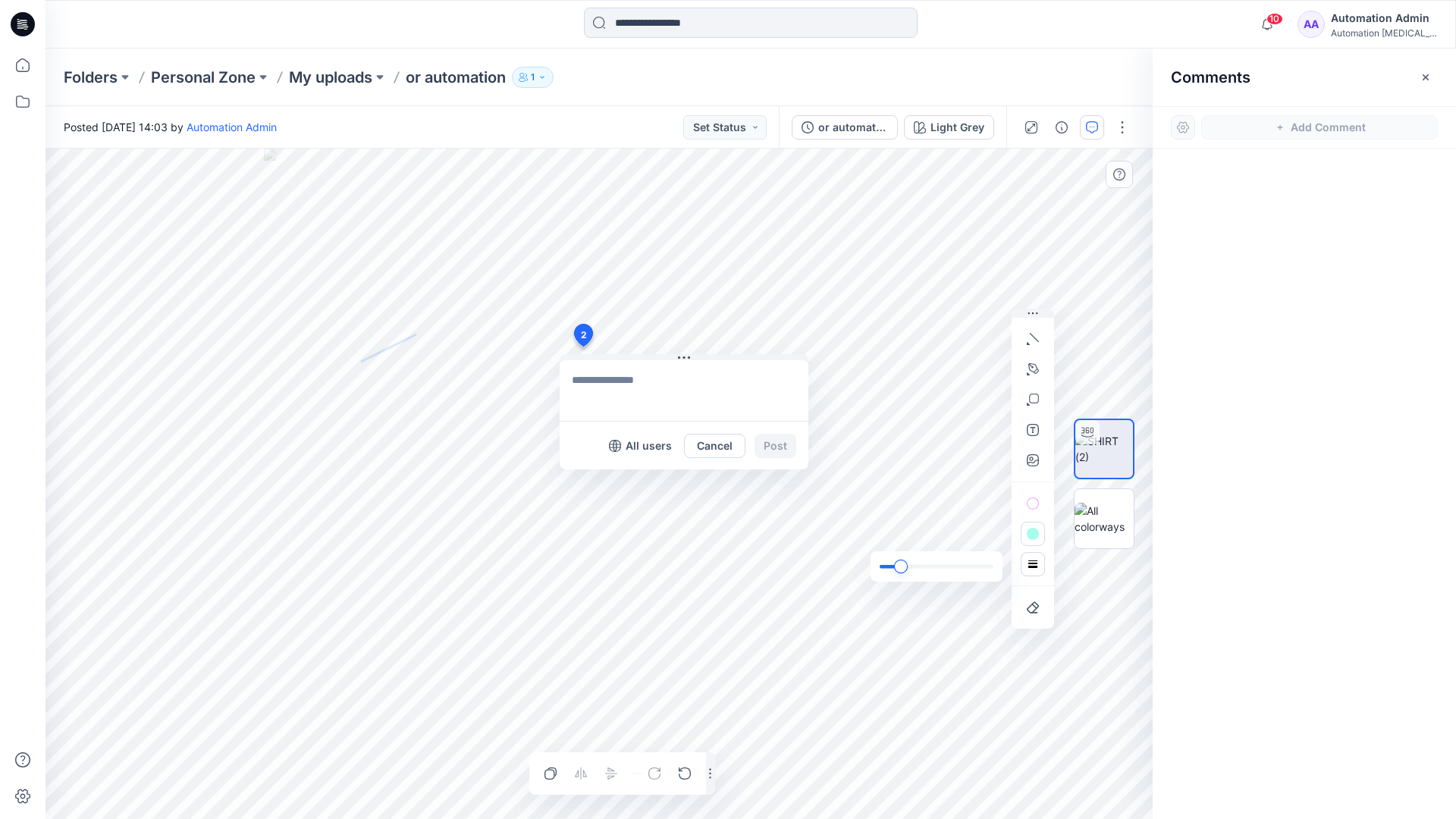
click at [904, 566] on div "slider" at bounding box center [901, 567] width 14 height 14
click at [1035, 570] on rect "button" at bounding box center [1033, 564] width 12 height 12
click at [1006, 532] on icon "button" at bounding box center [1011, 534] width 12 height 12
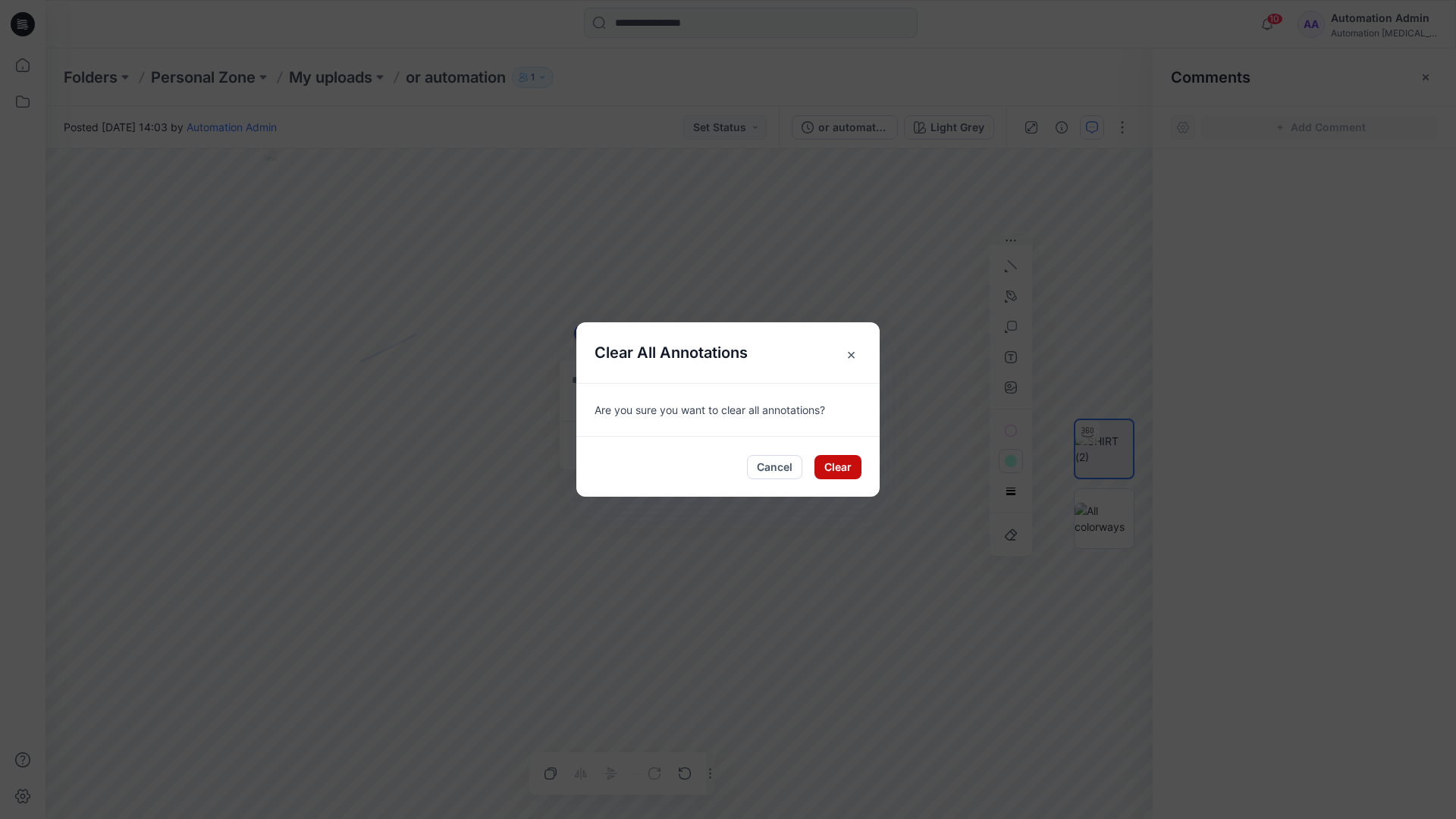
click at [843, 458] on button "Clear" at bounding box center [838, 467] width 47 height 24
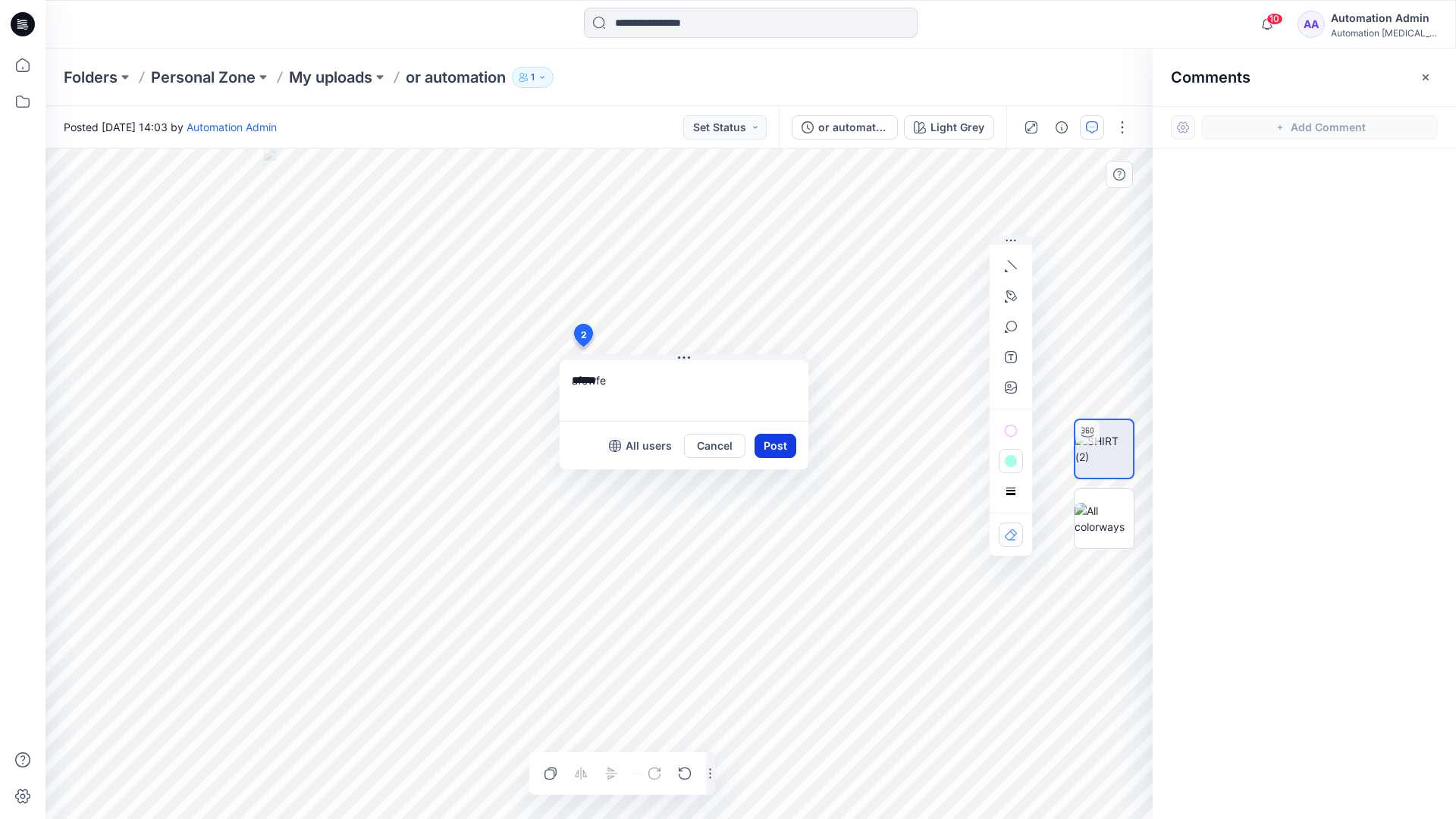
type textarea "******"
click at [769, 444] on button "Post" at bounding box center [775, 445] width 42 height 24
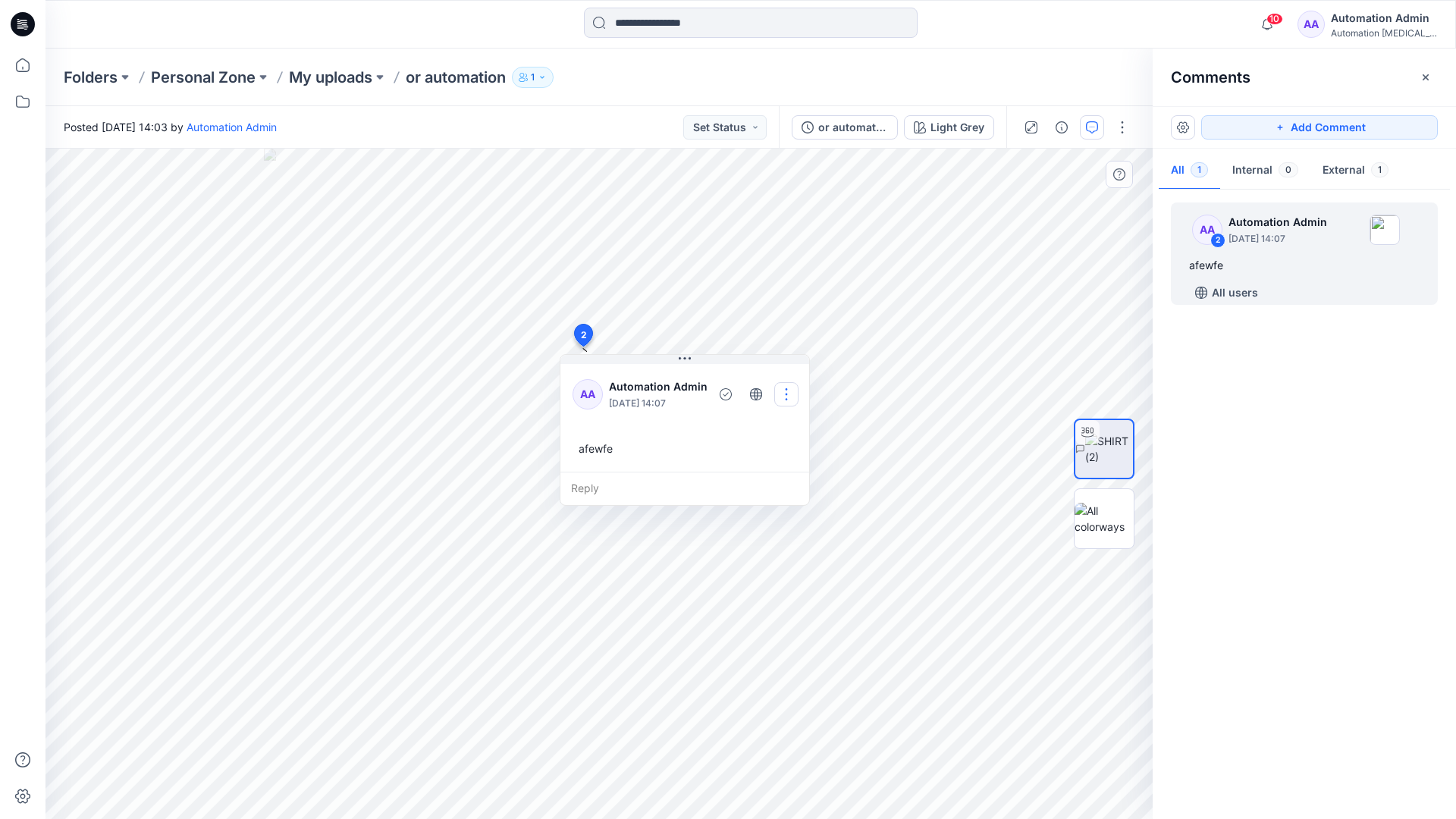
click at [780, 392] on button "button" at bounding box center [786, 393] width 24 height 24
click at [775, 465] on p "Delete thread" at bounding box center [789, 470] width 68 height 16
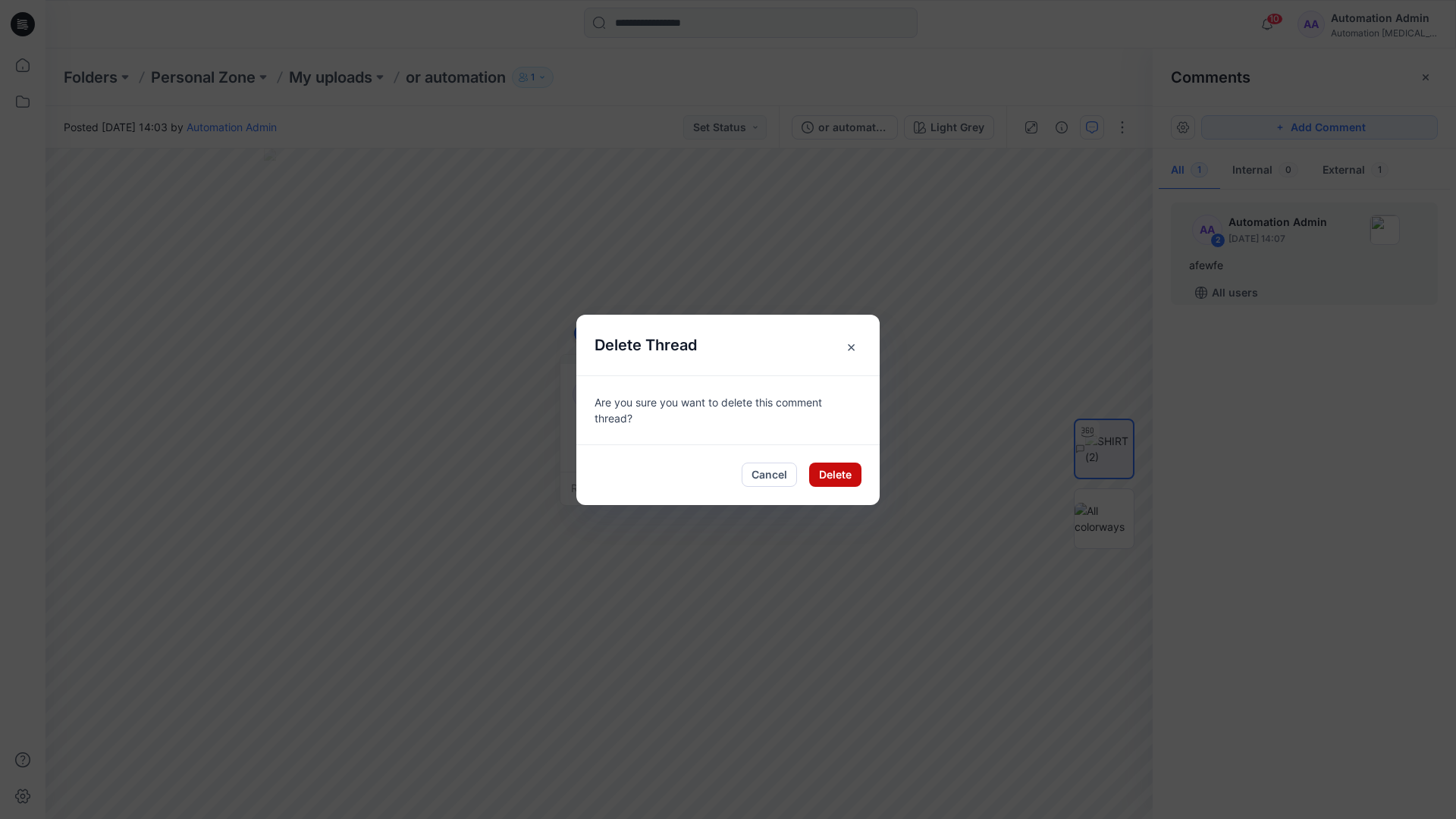
click at [824, 471] on button "Delete" at bounding box center [835, 474] width 52 height 24
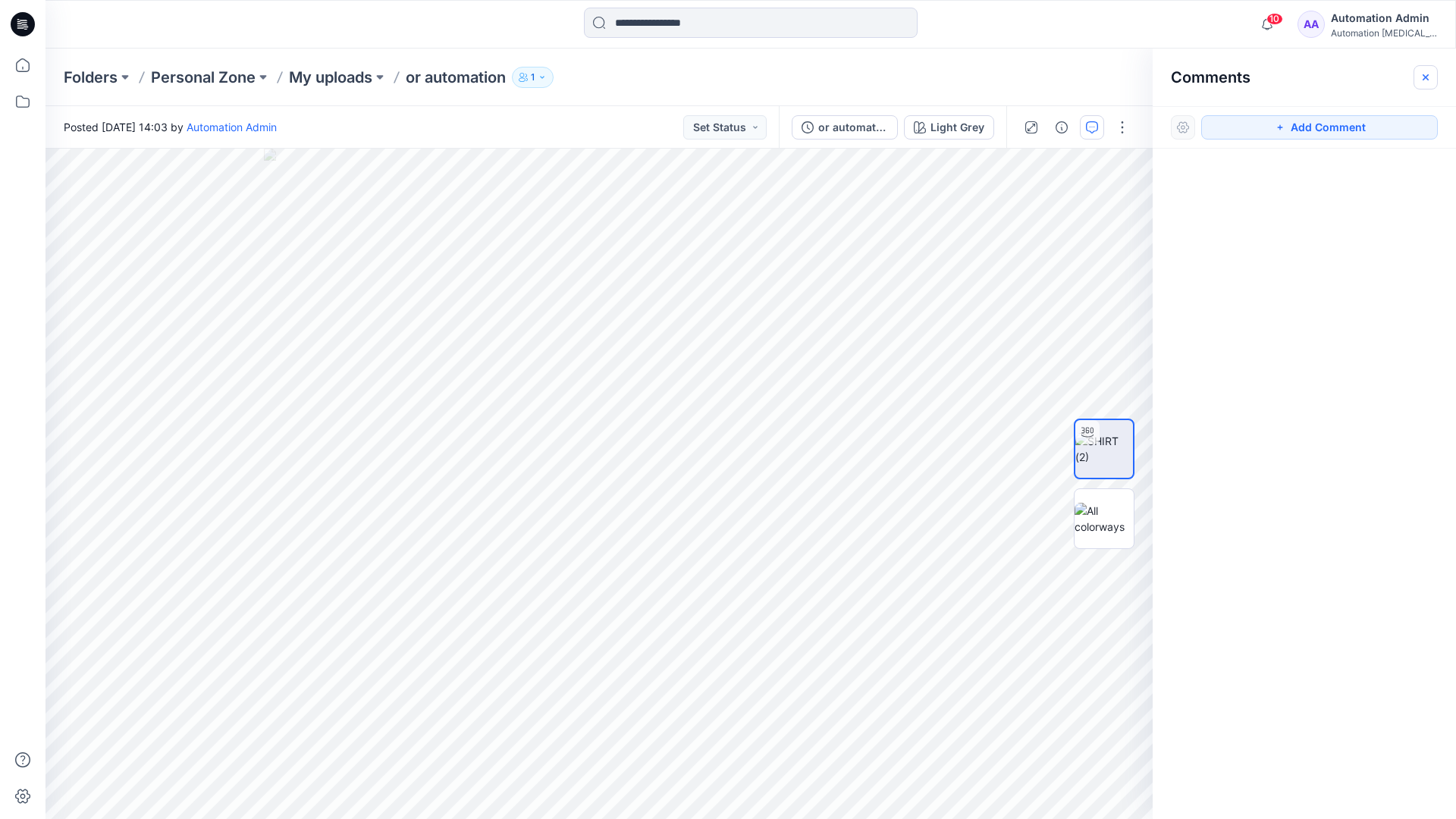
click at [1425, 77] on icon "button" at bounding box center [1425, 76] width 6 height 6
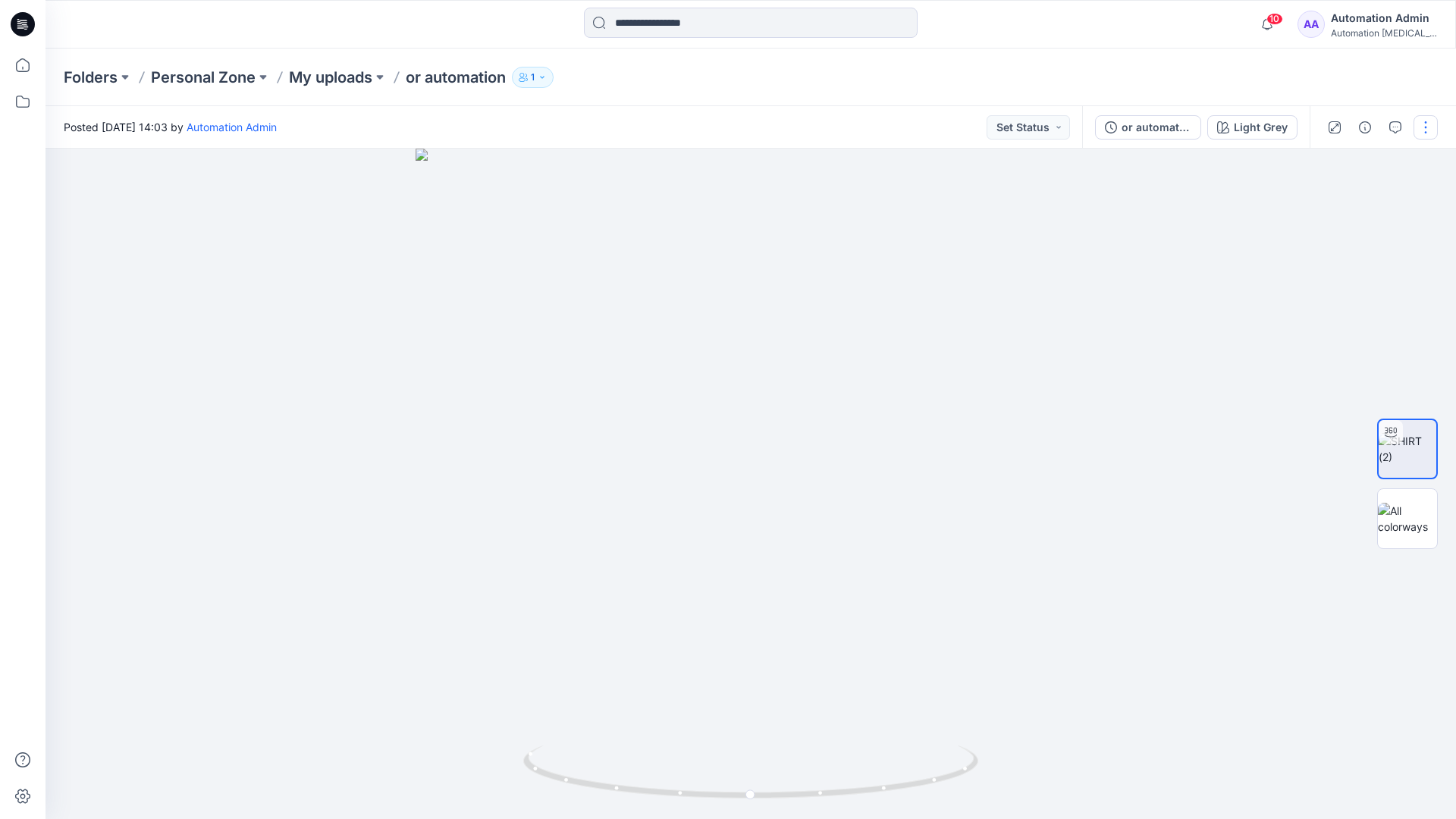
click at [1424, 134] on button "button" at bounding box center [1425, 127] width 24 height 24
click at [1331, 206] on p "Edit" at bounding box center [1329, 205] width 19 height 16
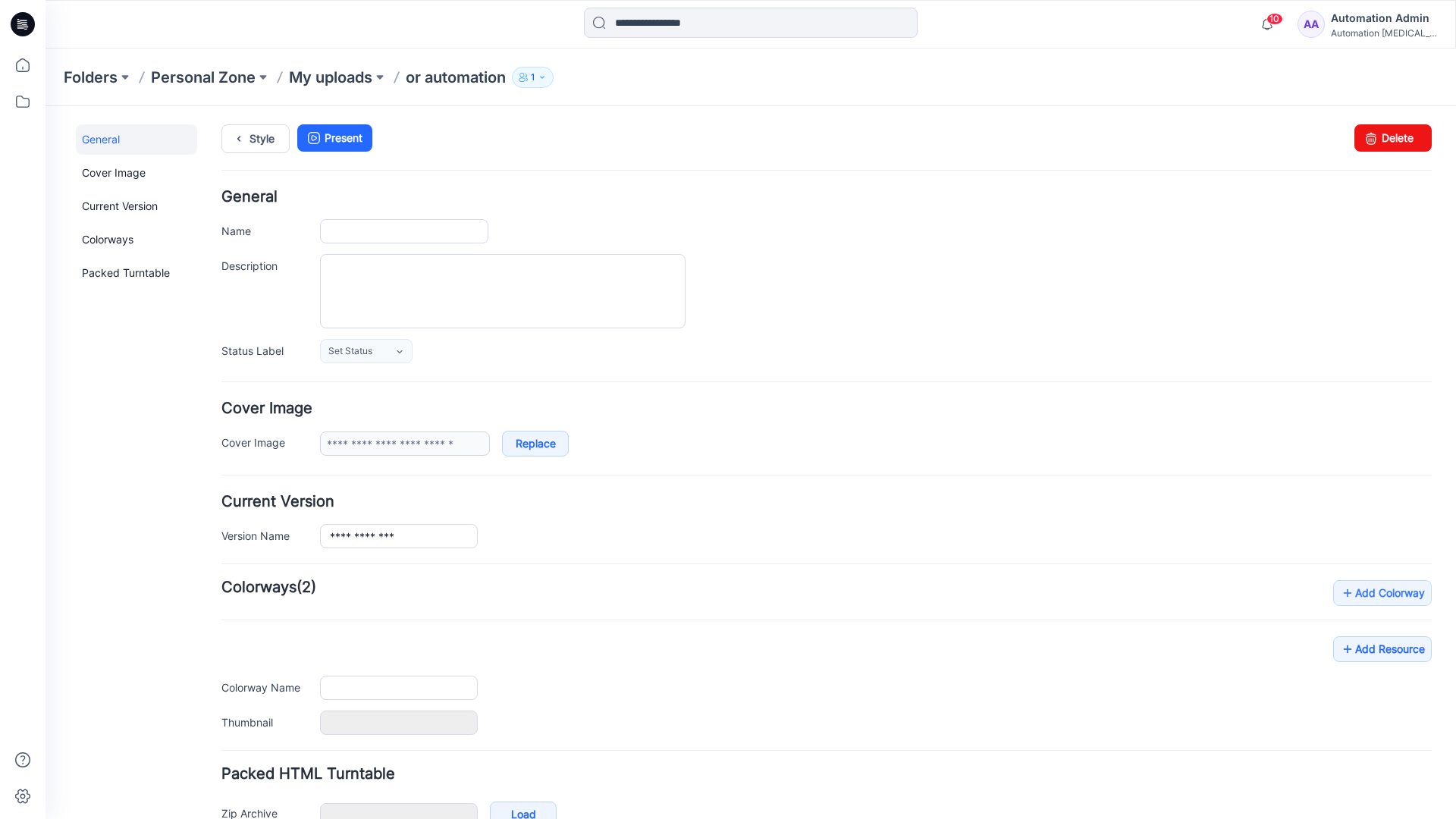
type input "**********"
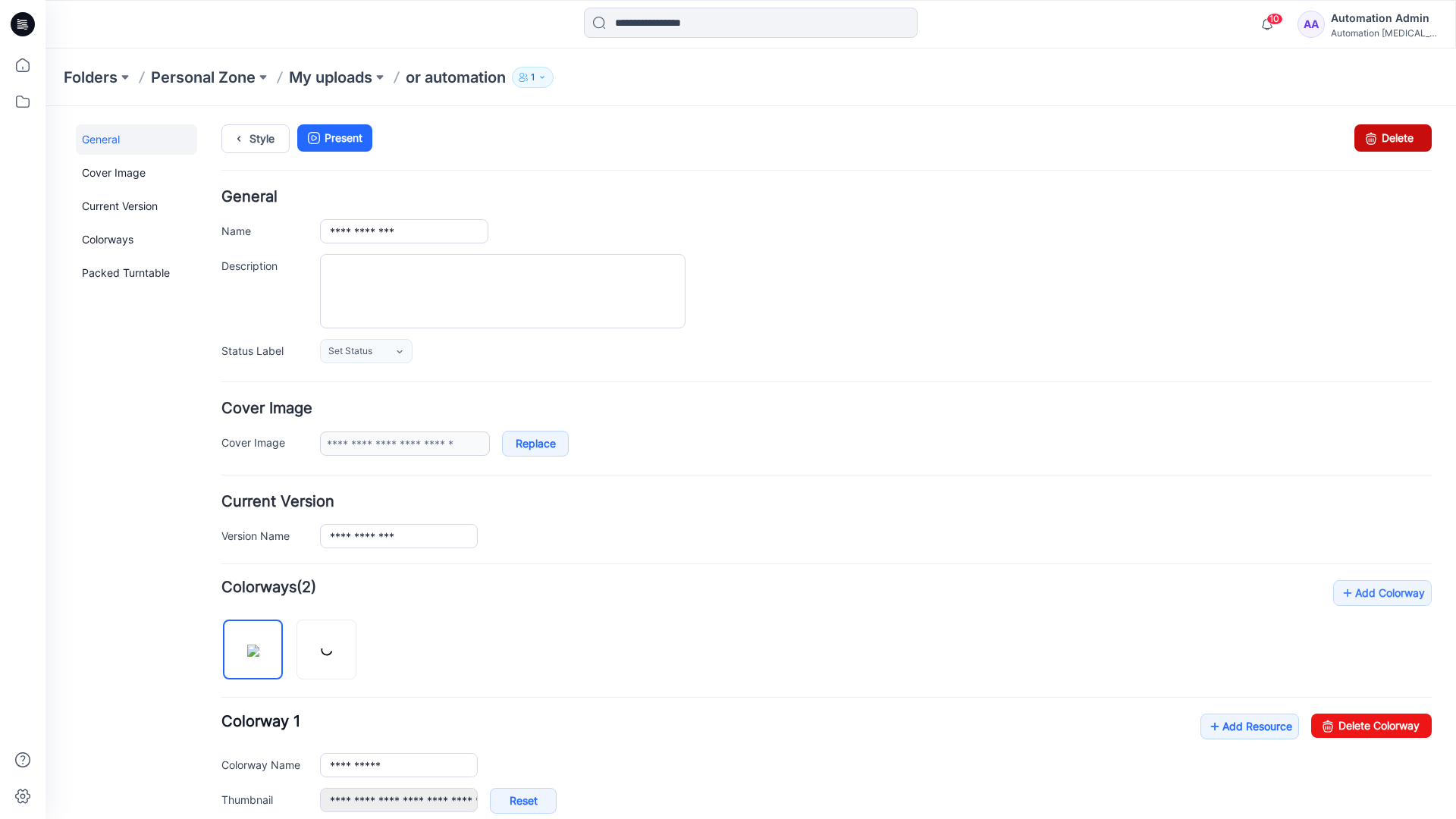
click at [1361, 139] on icon at bounding box center [1372, 138] width 21 height 27
click at [1213, 42] on div "10 Notifications Your style or automation is ready 1 new Colorways 4 minutes ag…" at bounding box center [751, 24] width 1411 height 49
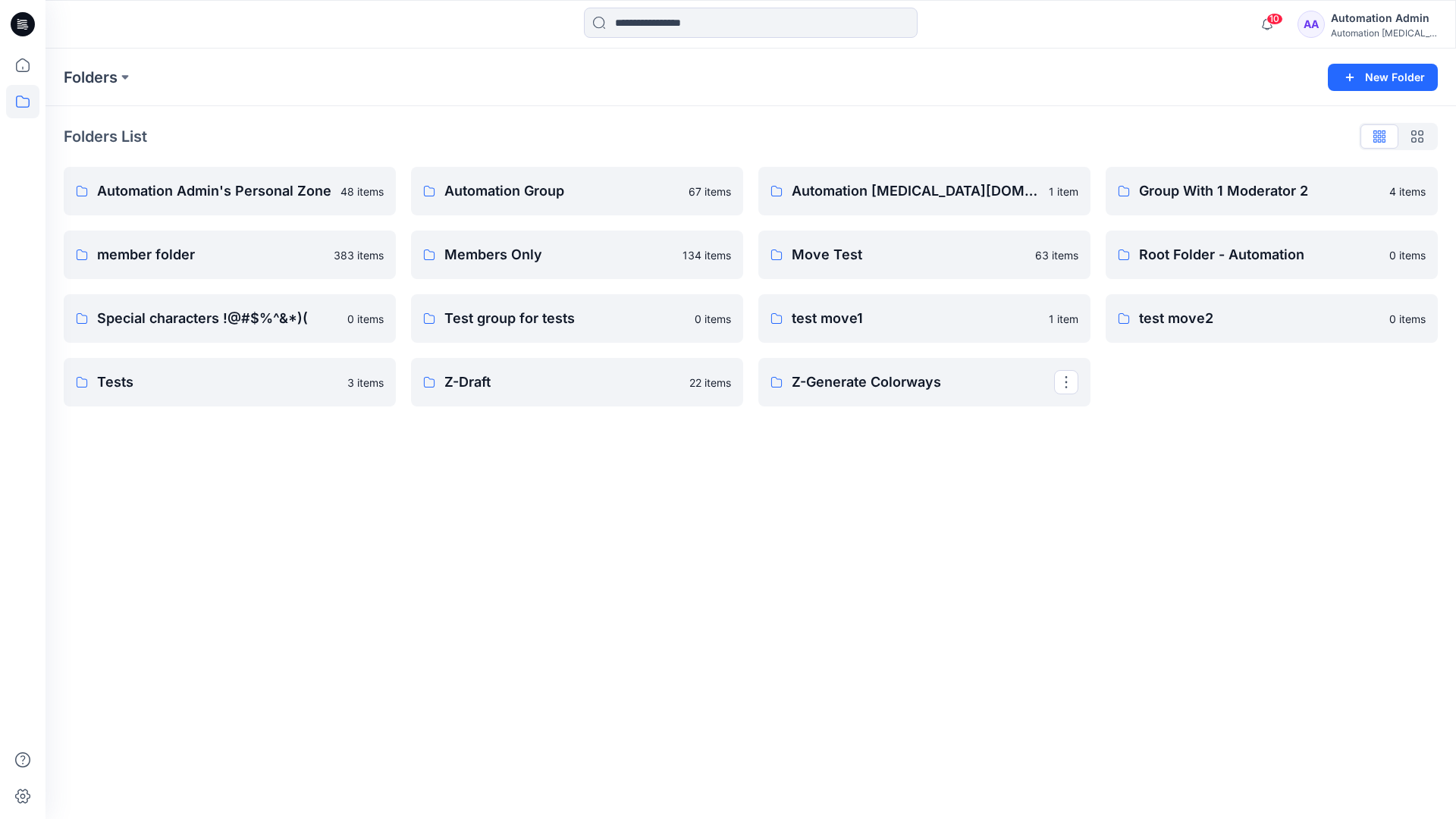
click at [1361, 28] on div "Automation [MEDICAL_DATA]..." at bounding box center [1384, 33] width 106 height 12
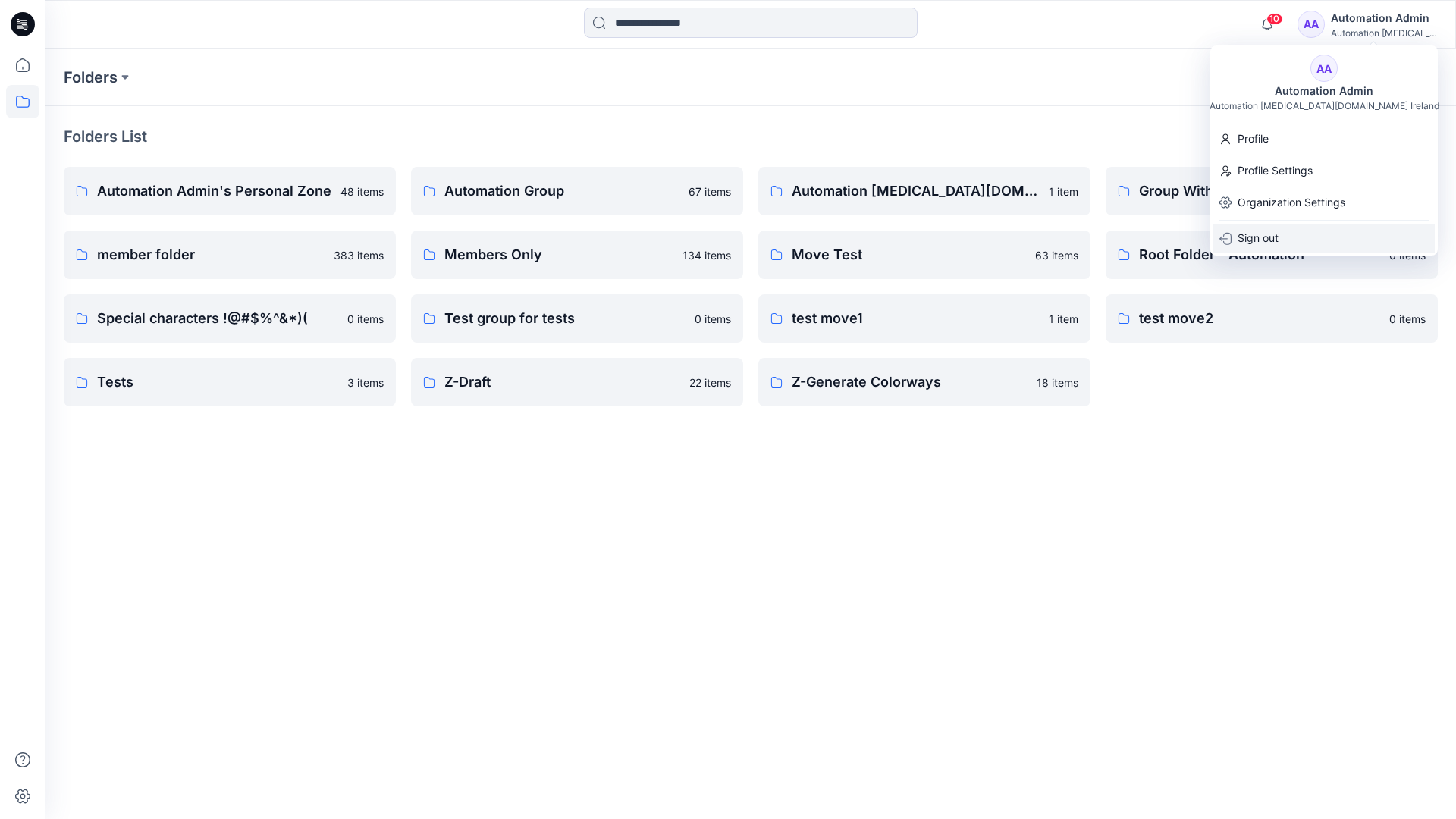
click at [1274, 240] on p "Sign out" at bounding box center [1259, 238] width 41 height 29
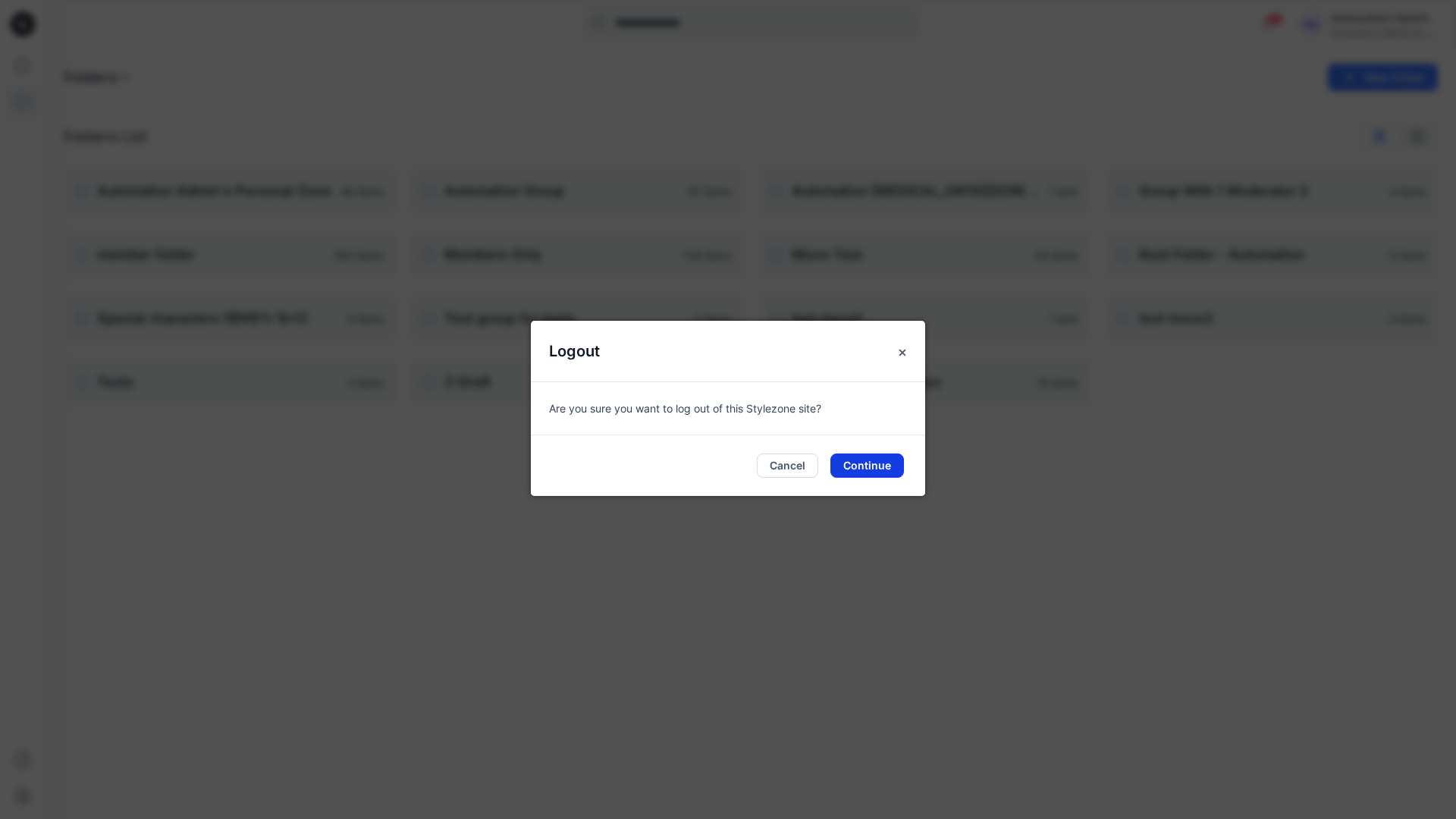
click at [871, 461] on button "Continue" at bounding box center [867, 465] width 73 height 24
